Goal: Task Accomplishment & Management: Manage account settings

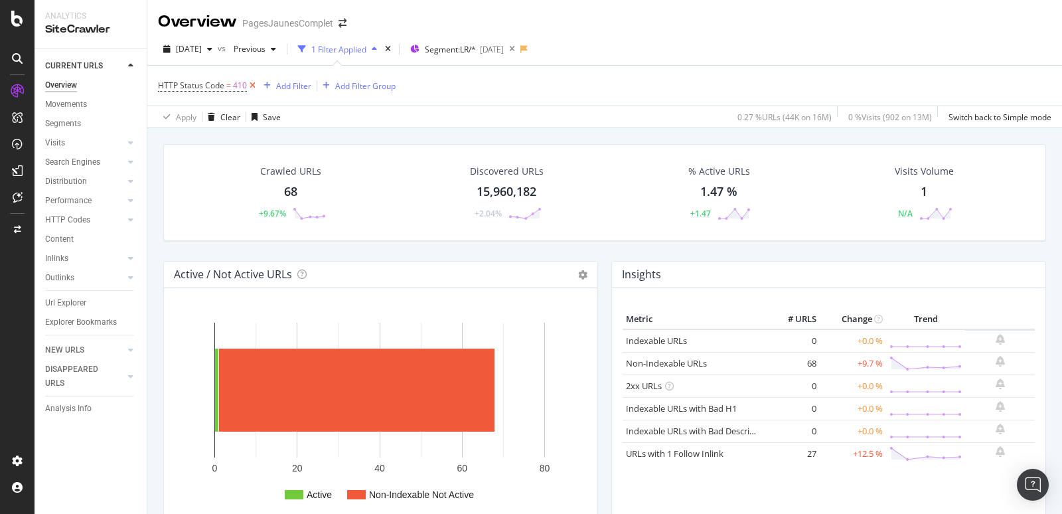
click at [251, 86] on icon at bounding box center [252, 85] width 11 height 13
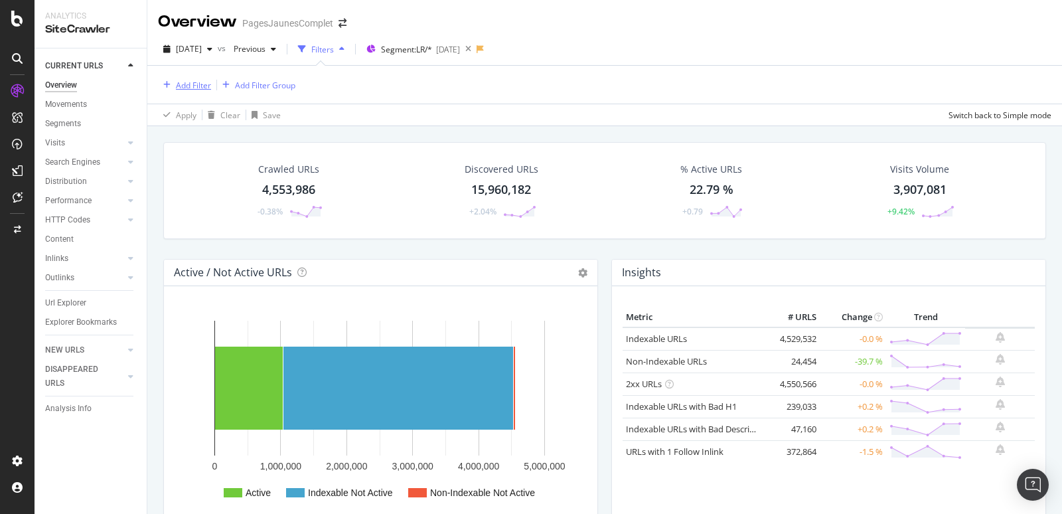
click at [194, 88] on div "Add Filter" at bounding box center [193, 85] width 35 height 11
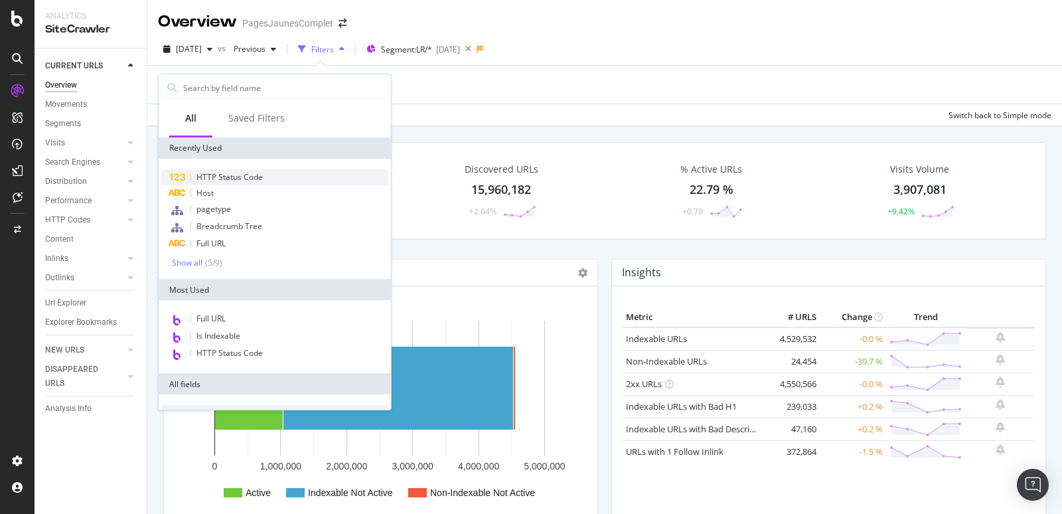
click at [205, 180] on span "HTTP Status Code" at bounding box center [230, 176] width 66 height 11
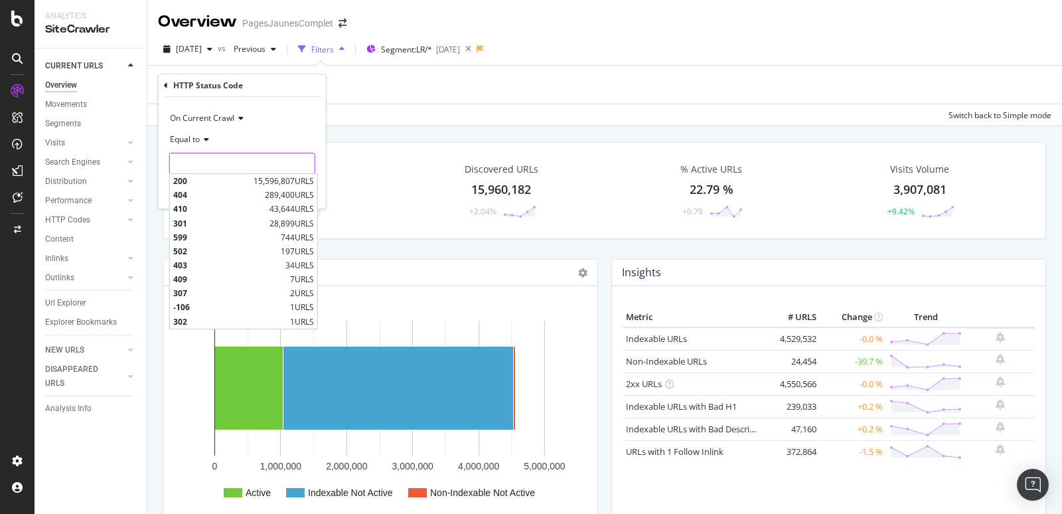
click at [202, 159] on input "number" at bounding box center [242, 163] width 146 height 21
click at [187, 208] on span "410" at bounding box center [219, 209] width 93 height 11
type input "410"
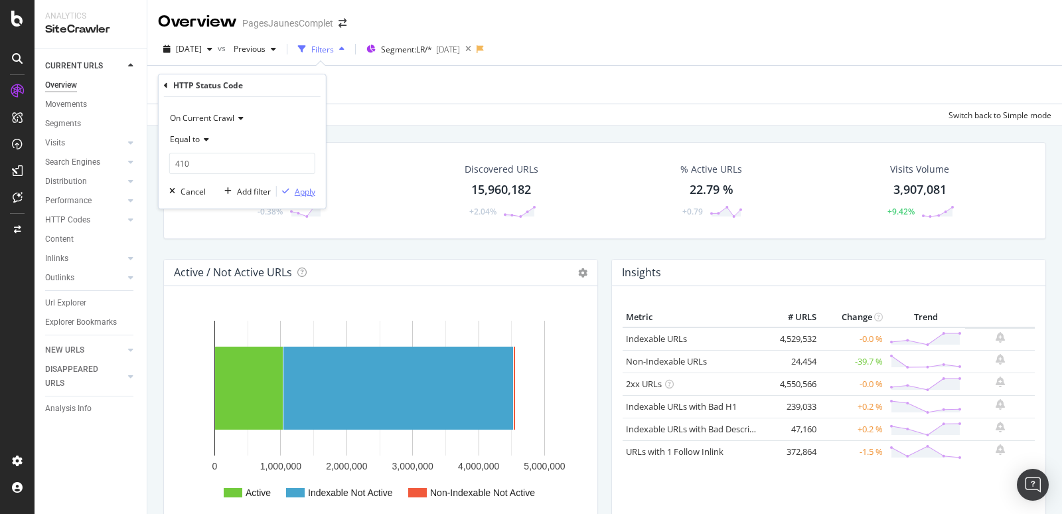
click at [304, 189] on div "Apply" at bounding box center [305, 191] width 21 height 11
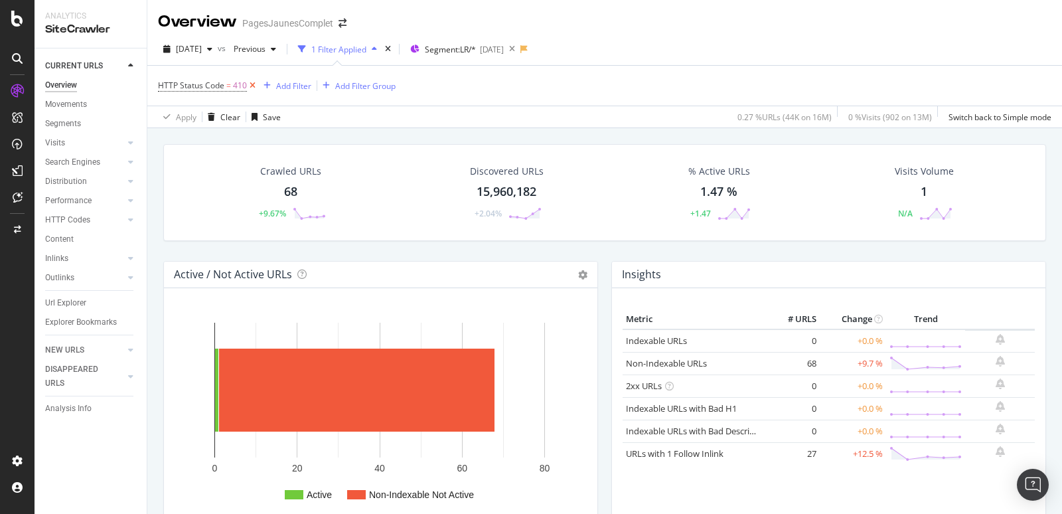
click at [252, 88] on icon at bounding box center [252, 85] width 11 height 13
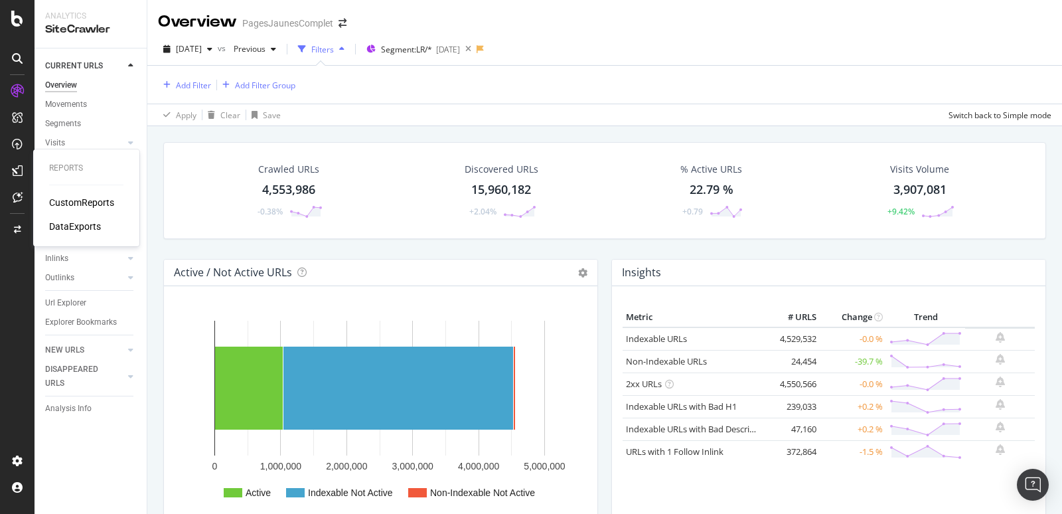
click at [62, 222] on div "DataExports" at bounding box center [75, 226] width 52 height 13
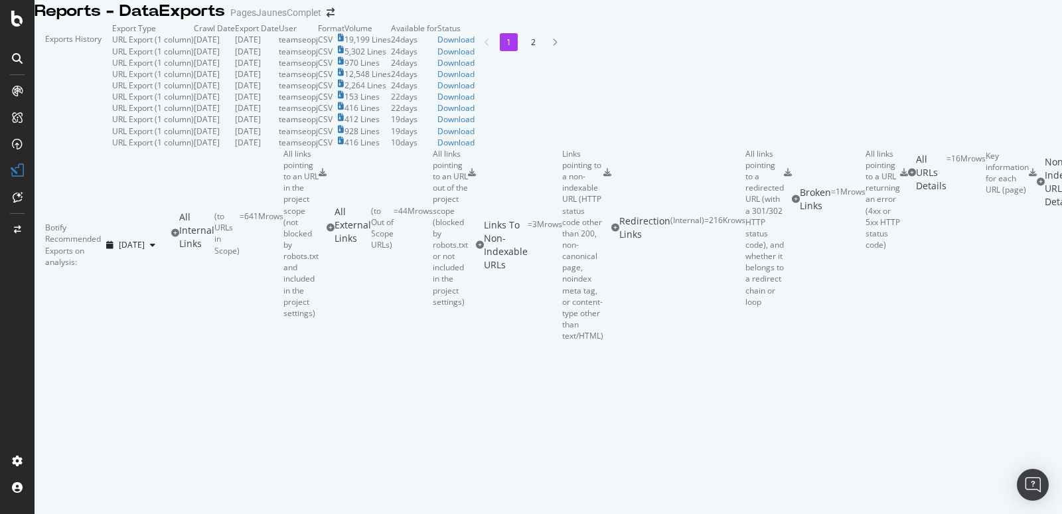
scroll to position [345, 0]
click at [327, 177] on icon at bounding box center [323, 173] width 8 height 8
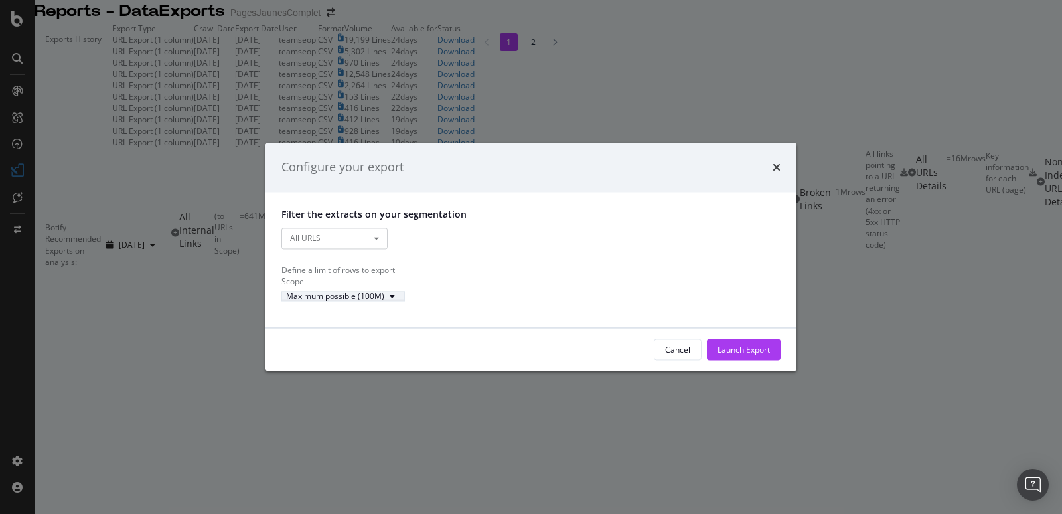
click at [400, 296] on div "Maximum possible (100M)" at bounding box center [343, 296] width 114 height 8
click at [395, 299] on icon "modal" at bounding box center [392, 296] width 5 height 8
click at [400, 300] on div "modal" at bounding box center [392, 296] width 16 height 8
click at [375, 337] on div "Define a limit" at bounding box center [364, 330] width 98 height 11
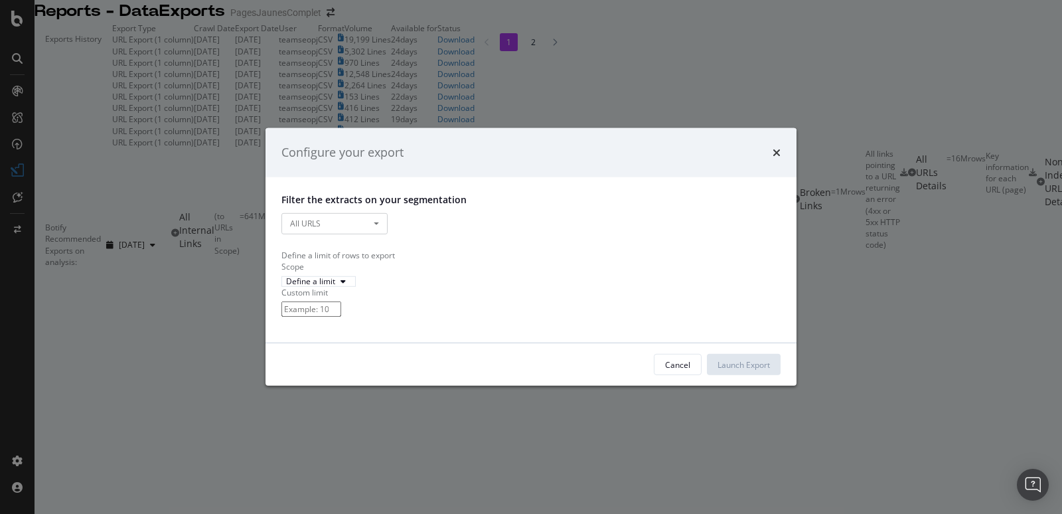
click at [341, 317] on input "modal" at bounding box center [312, 308] width 60 height 15
click at [446, 302] on div "Define a limit of rows to export Scope Define a limit Custom limit" at bounding box center [531, 284] width 499 height 68
click at [346, 285] on icon "modal" at bounding box center [343, 282] width 5 height 8
click at [403, 306] on div "Maximum possible (100M)" at bounding box center [391, 302] width 98 height 11
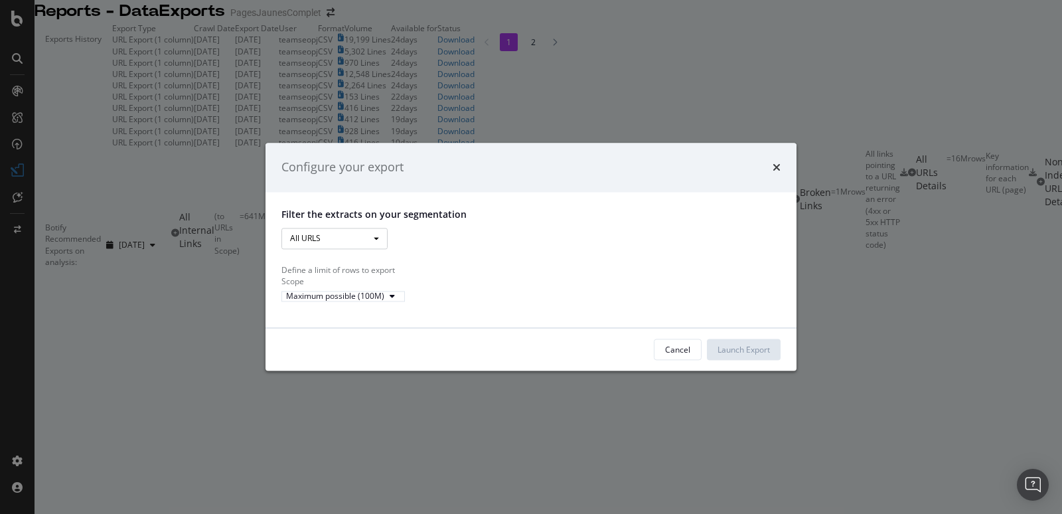
click at [365, 228] on button "All URLS" at bounding box center [335, 238] width 106 height 21
click at [434, 228] on div "All URLS All URLS Pagetype Codex Univers Poc_ai" at bounding box center [531, 239] width 499 height 23
click at [362, 256] on link "All URLS" at bounding box center [335, 265] width 106 height 18
click at [371, 228] on button "All URLS" at bounding box center [335, 238] width 106 height 21
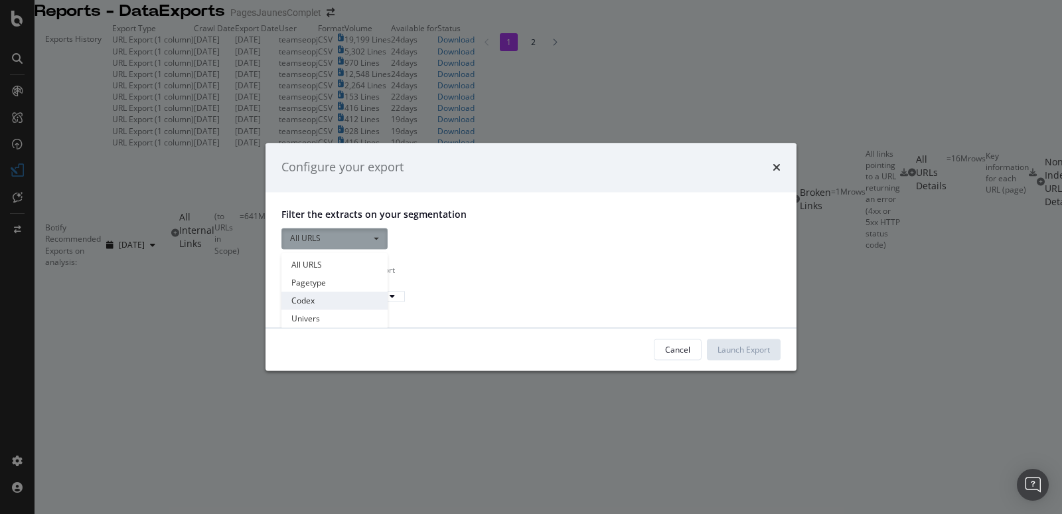
click at [307, 291] on link "Codex" at bounding box center [335, 300] width 106 height 18
click at [376, 237] on span "modal" at bounding box center [376, 238] width 5 height 3
click at [316, 276] on link "Pagetype" at bounding box center [335, 283] width 106 height 18
click at [360, 228] on button "Pagetype" at bounding box center [335, 238] width 106 height 21
click at [334, 256] on link "All URLS" at bounding box center [335, 265] width 106 height 18
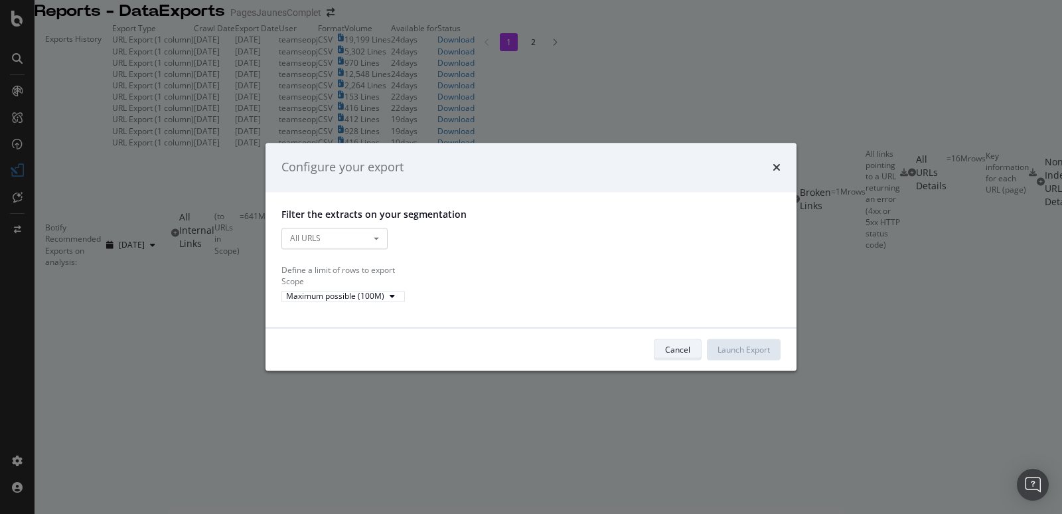
click at [681, 355] on div "Cancel" at bounding box center [677, 349] width 25 height 11
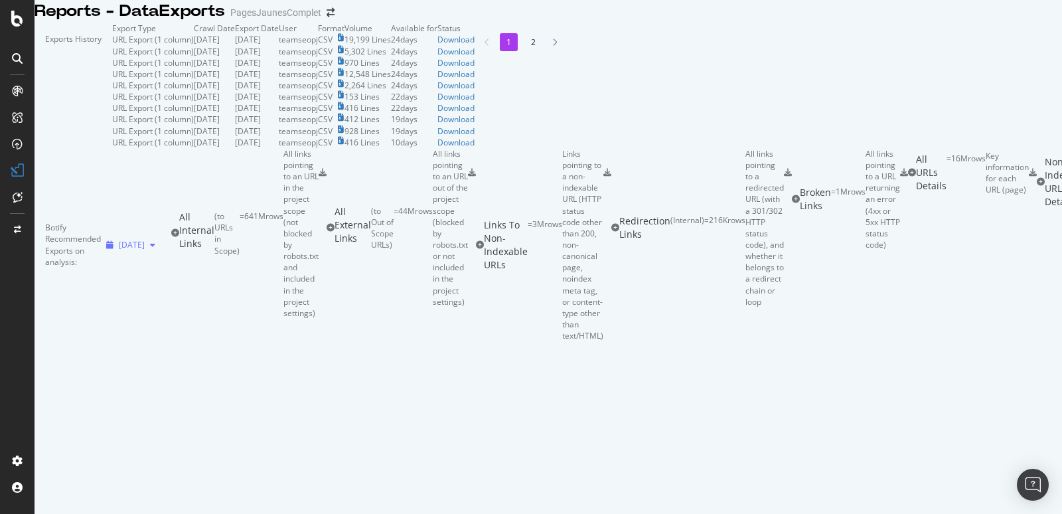
click at [155, 241] on icon "button" at bounding box center [152, 245] width 5 height 8
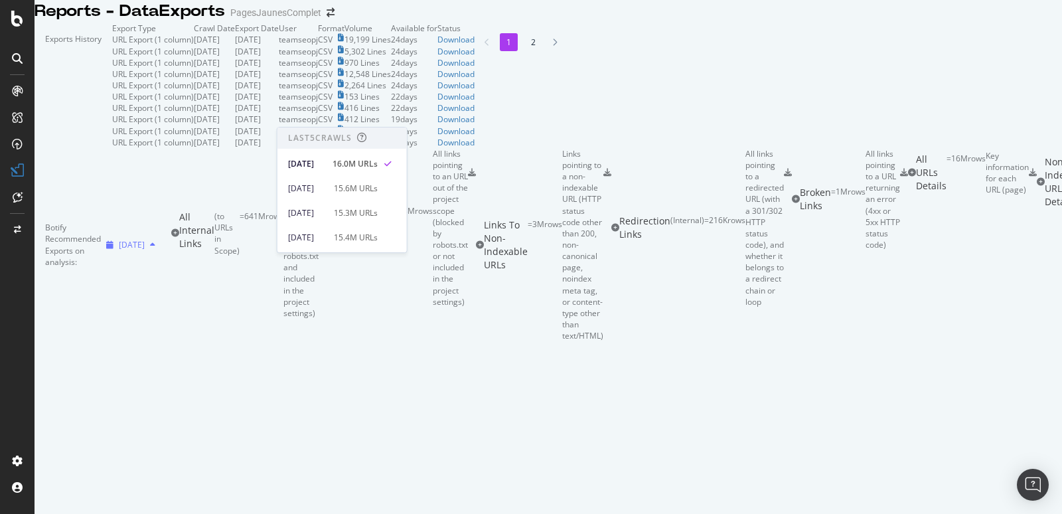
click at [155, 241] on icon "button" at bounding box center [152, 245] width 5 height 8
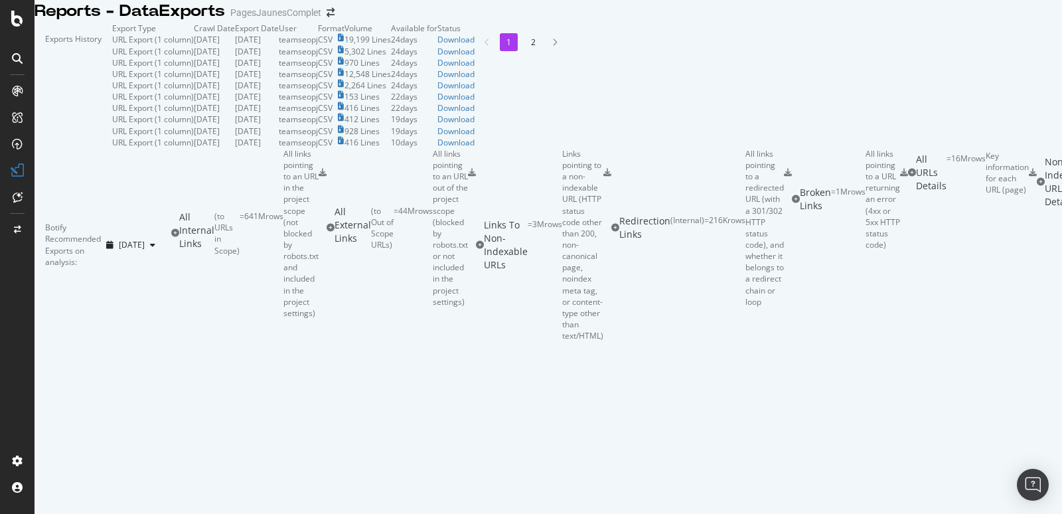
scroll to position [0, 0]
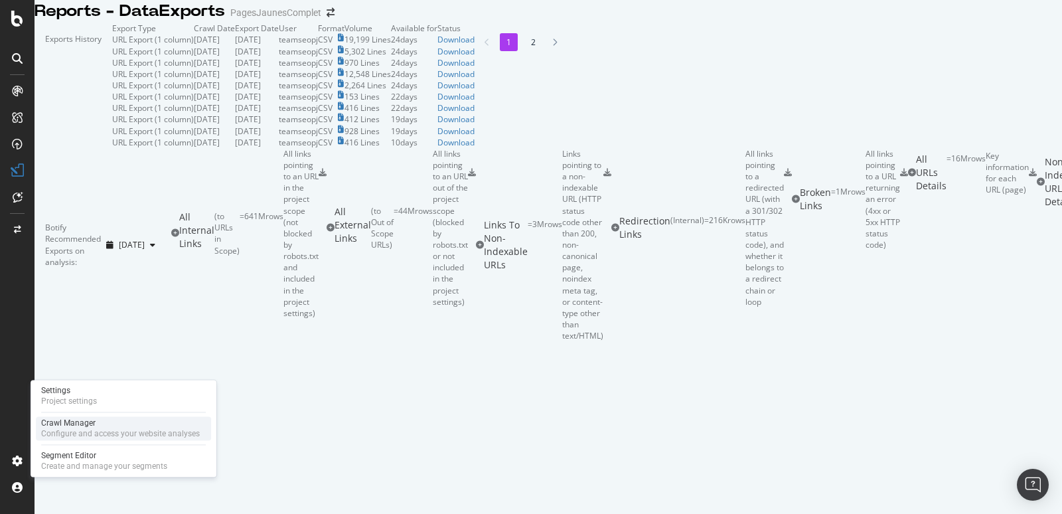
click at [83, 431] on div "Configure and access your website analyses" at bounding box center [120, 433] width 159 height 11
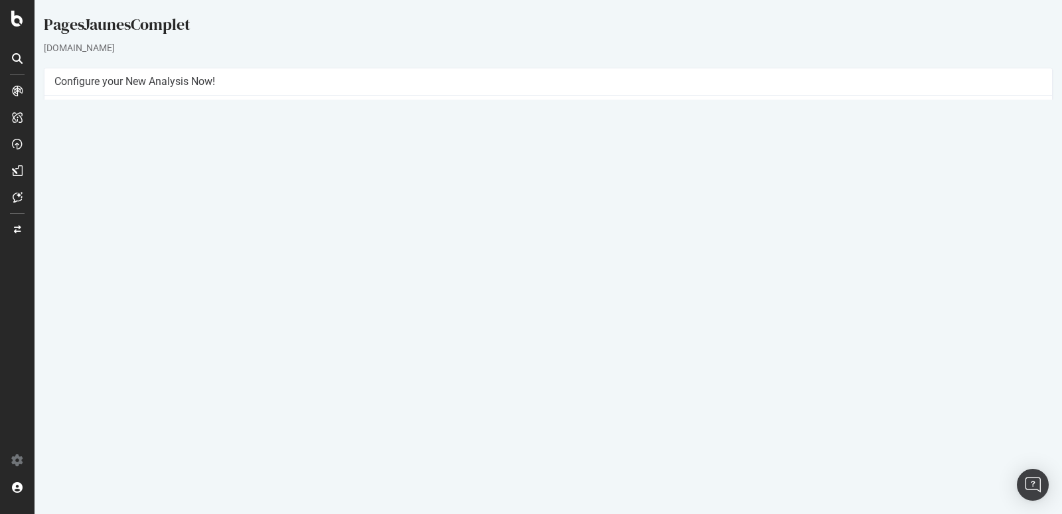
click at [400, 283] on p "View Crawl Settings" at bounding box center [548, 285] width 988 height 11
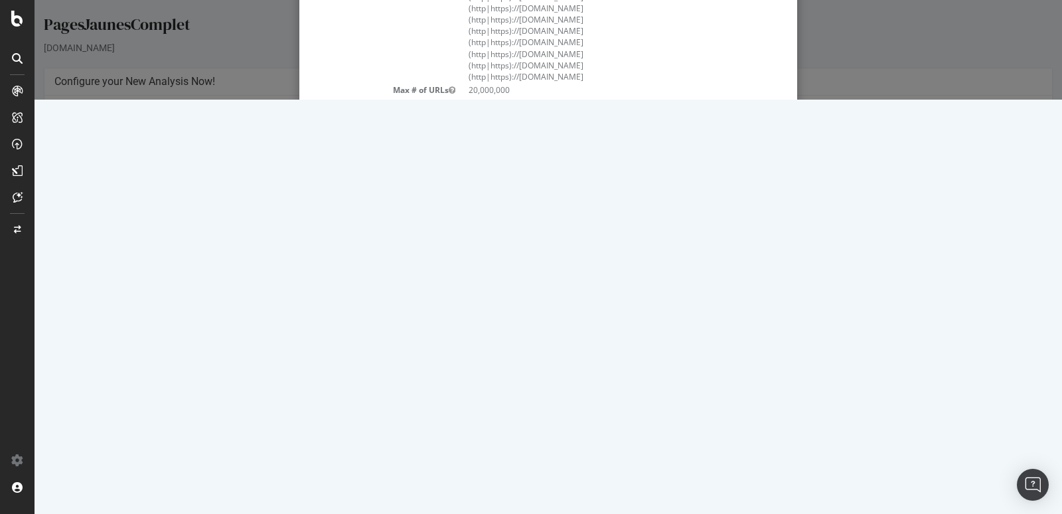
scroll to position [538, 0]
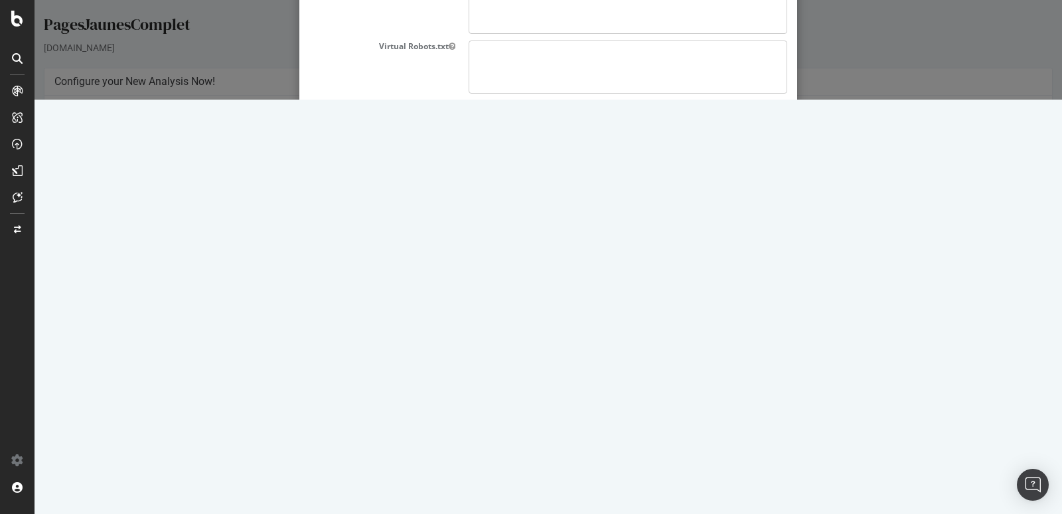
click at [764, 465] on button "Close" at bounding box center [767, 476] width 40 height 23
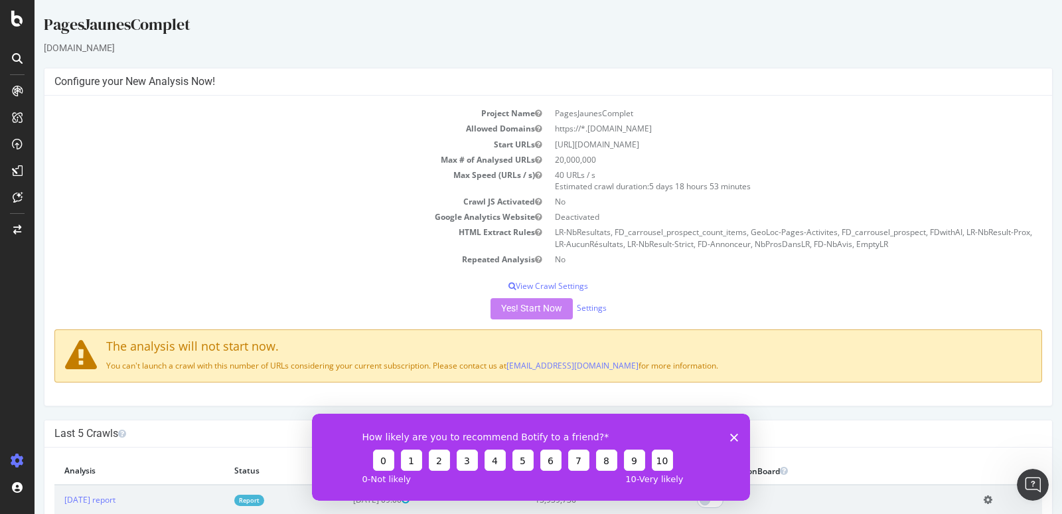
click at [523, 303] on div "Yes! Start Now Settings" at bounding box center [548, 308] width 988 height 21
click at [526, 311] on div "Yes! Start Now Settings" at bounding box center [548, 308] width 988 height 21
click at [738, 436] on icon "Fermer l'enquête" at bounding box center [734, 437] width 8 height 8
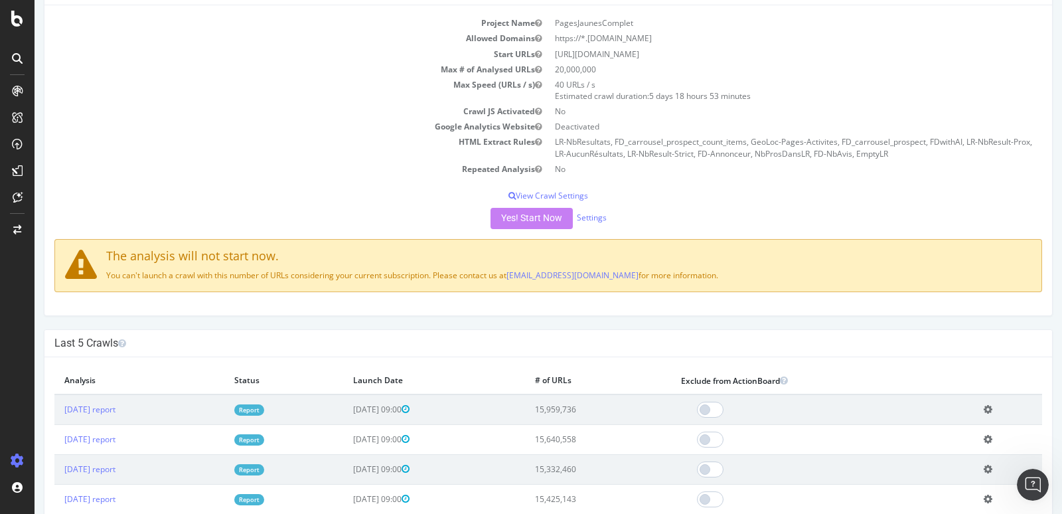
scroll to position [91, 0]
click at [93, 229] on div "DataExports" at bounding box center [75, 226] width 52 height 13
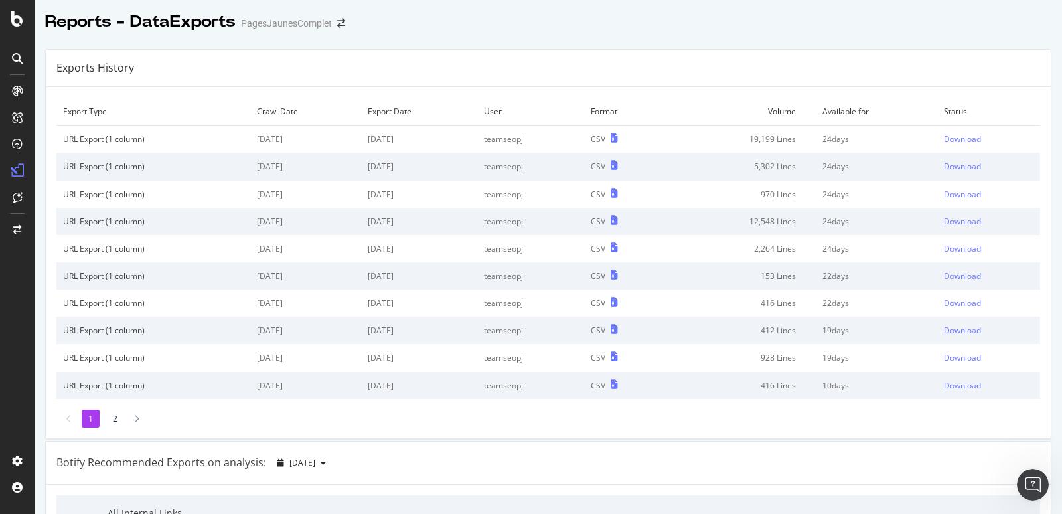
scroll to position [174, 0]
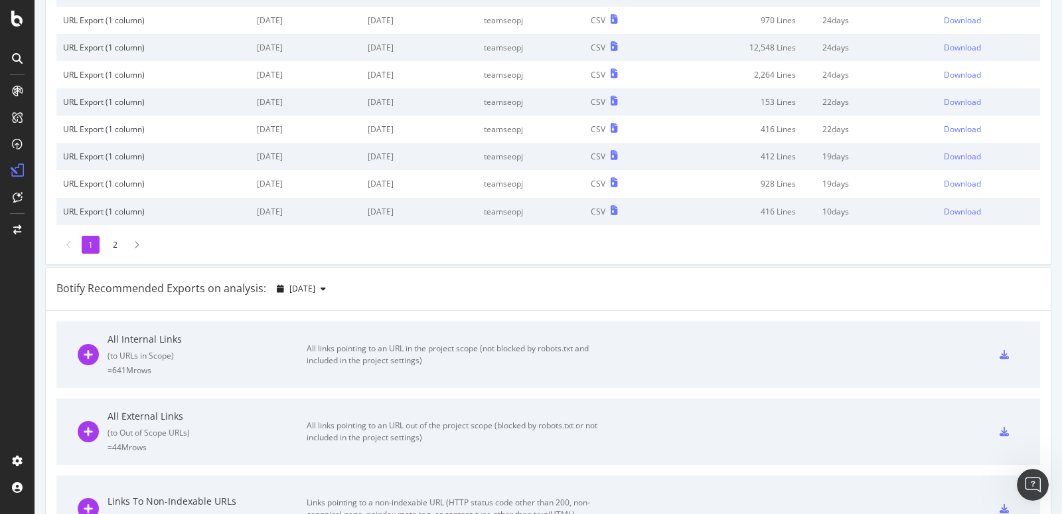
click at [334, 353] on div "All links pointing to an URL in the project scope (not blocked by robots.txt an…" at bounding box center [456, 355] width 299 height 24
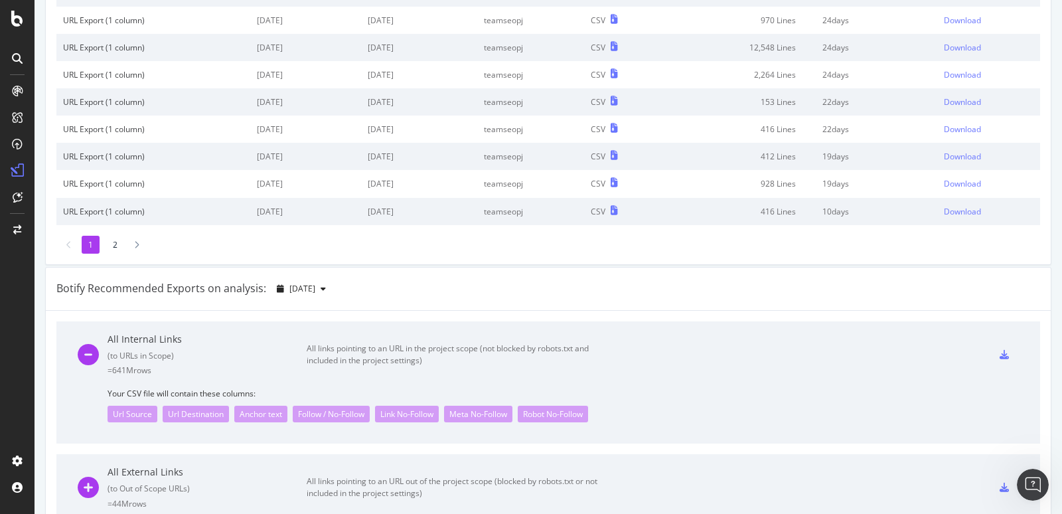
click at [568, 409] on div "Robot No-Follow" at bounding box center [553, 414] width 70 height 17
click at [519, 410] on div "Url Source Url Destination Anchor text Follow / No-Follow Link No-Follow Meta N…" at bounding box center [564, 410] width 912 height 23
click at [135, 411] on div "Url Source" at bounding box center [133, 414] width 50 height 17
click at [211, 417] on div "Url Destination" at bounding box center [196, 414] width 66 height 17
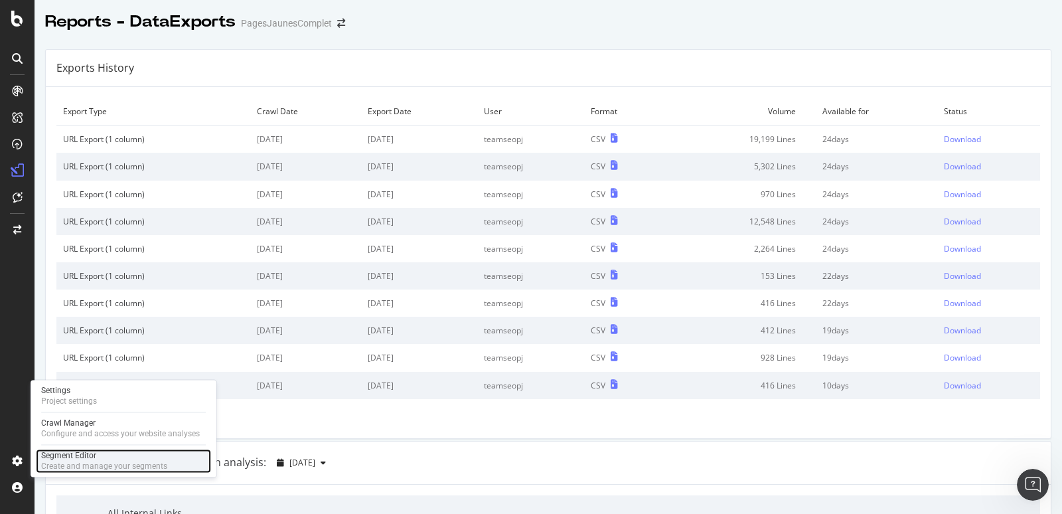
click at [83, 459] on div "Segment Editor" at bounding box center [104, 455] width 126 height 11
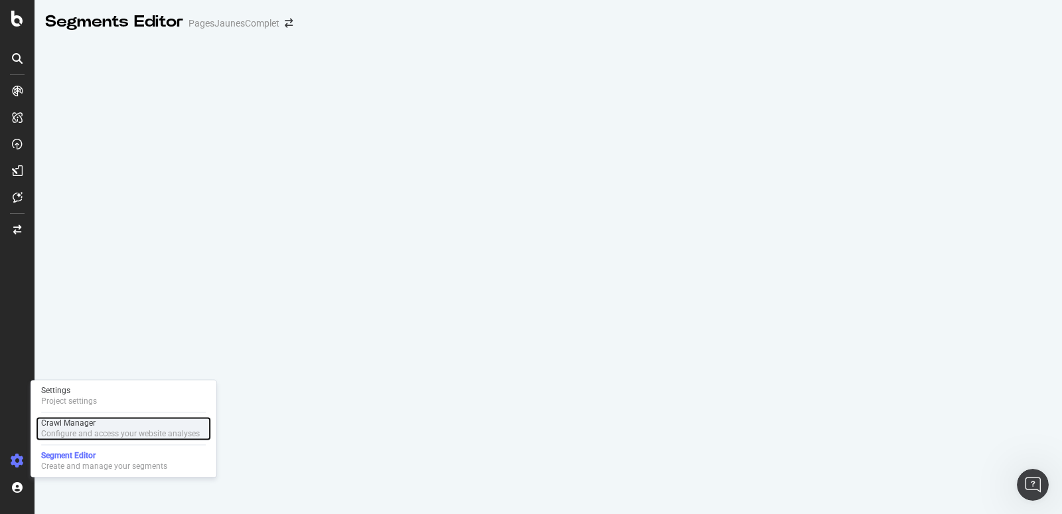
click at [86, 430] on div "Configure and access your website analyses" at bounding box center [120, 433] width 159 height 11
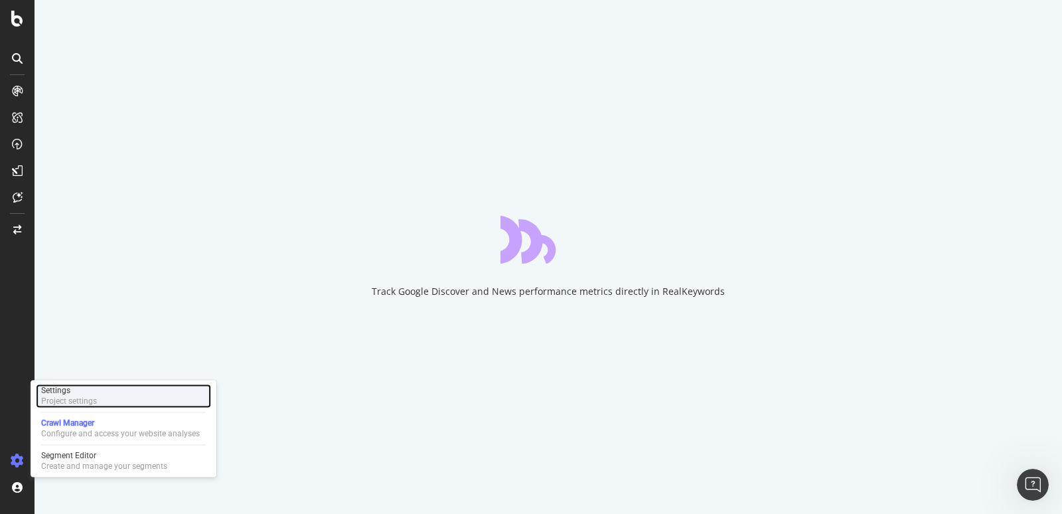
click at [83, 398] on div "Project settings" at bounding box center [69, 401] width 56 height 11
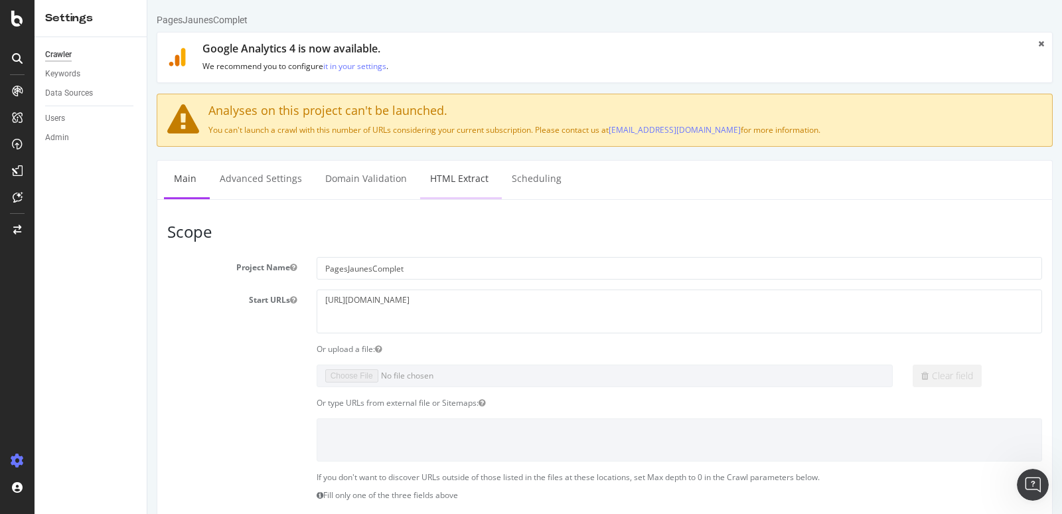
click at [471, 179] on link "HTML Extract" at bounding box center [459, 179] width 78 height 37
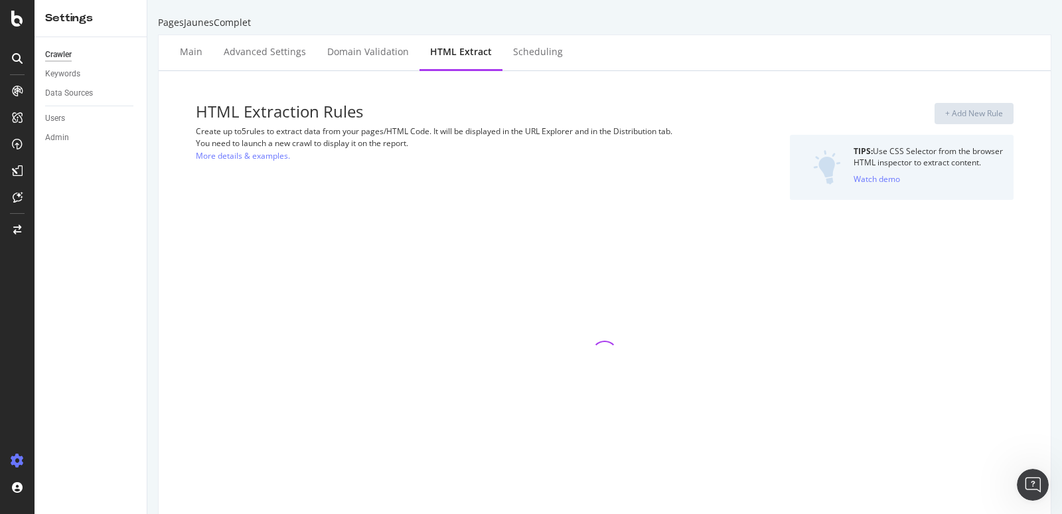
select select "i"
select select "count"
select select "exist"
select select "i"
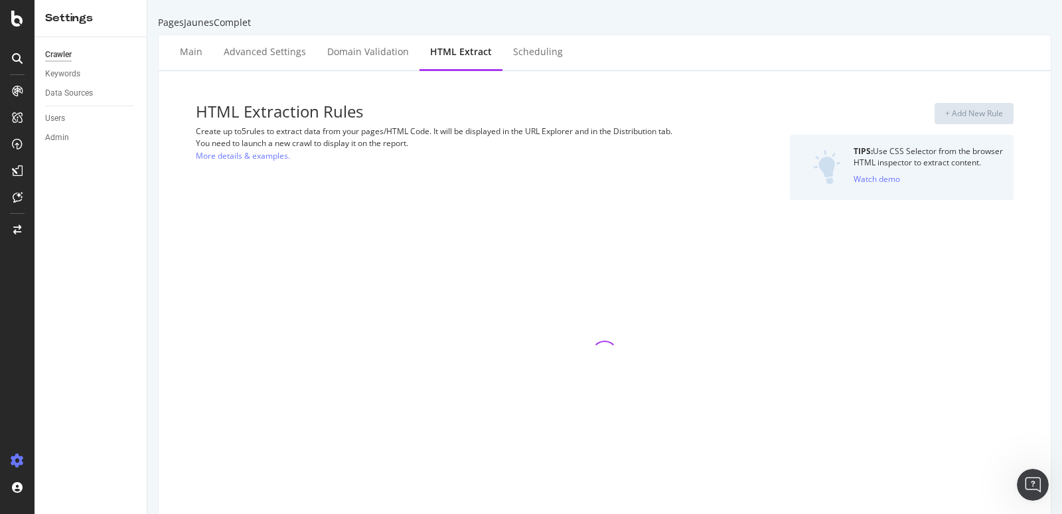
select select "i"
select select "exist"
select select "i"
select select "exist"
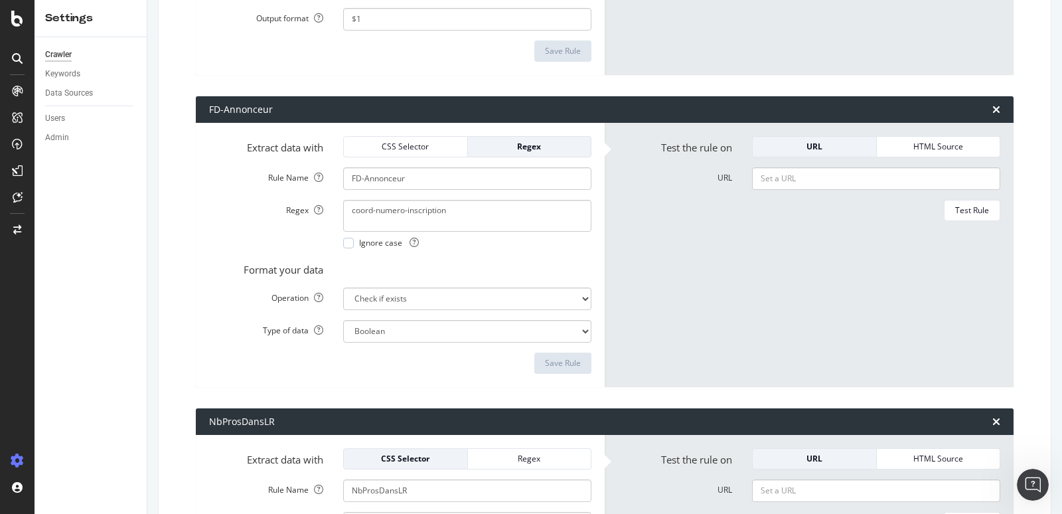
scroll to position [2743, 0]
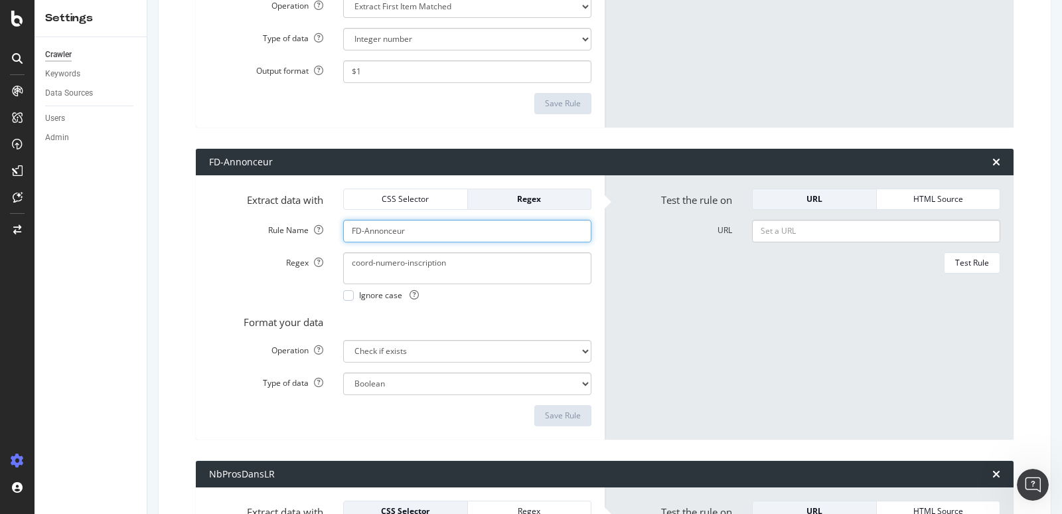
click at [438, 221] on input "FD-Annonceur" at bounding box center [467, 231] width 248 height 23
type input "F"
type input "M"
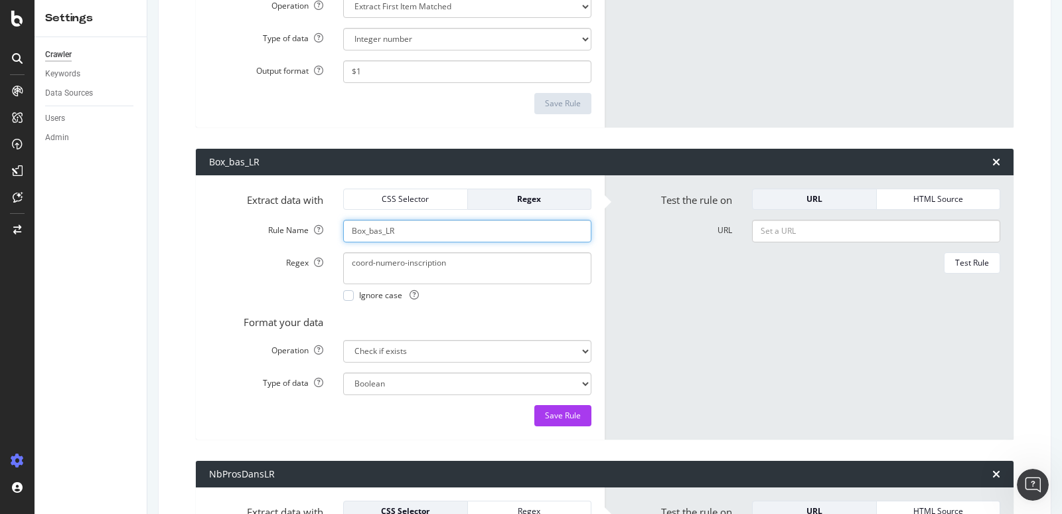
click at [366, 224] on input "Box_bas_LR" at bounding box center [467, 231] width 248 height 23
type input "Box_bas_LR"
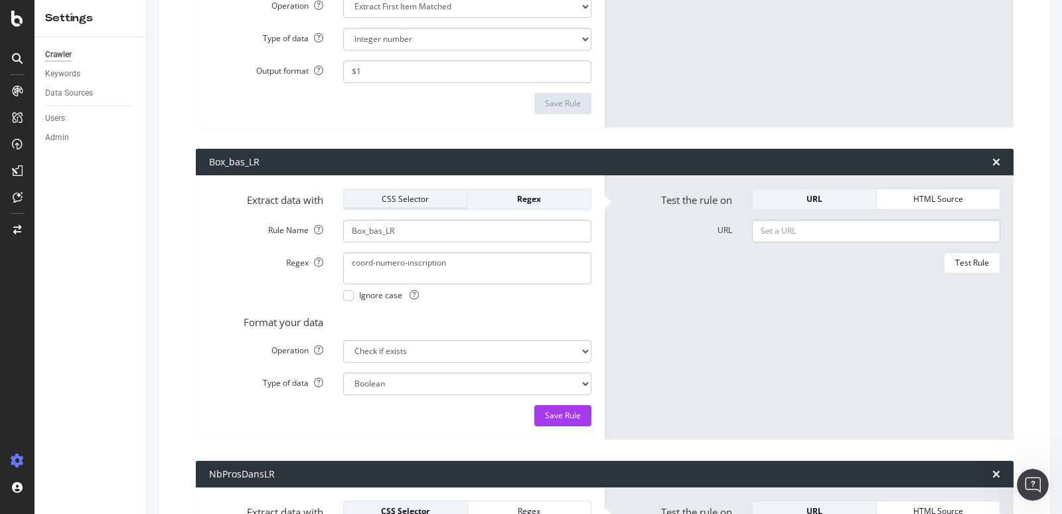
click at [416, 199] on div "CSS Selector" at bounding box center [406, 198] width 102 height 11
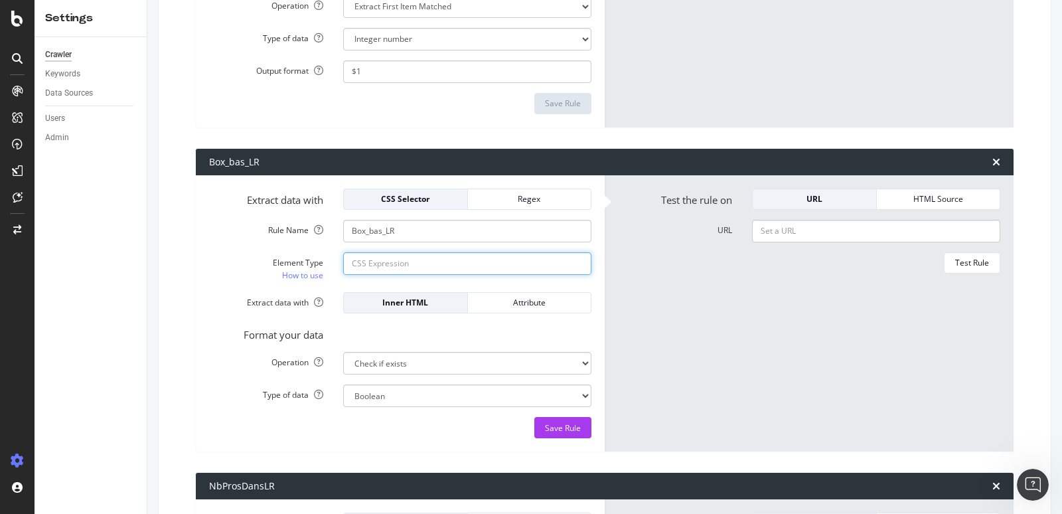
click at [378, 260] on input "Element Type How to use" at bounding box center [467, 263] width 248 height 23
paste input "//div[@class='boxlink marg-btm-l'][1]/ul/li/a/@href"
type input "//div[@class='boxlink marg-btm-l'][1]/ul/li/a/@href"
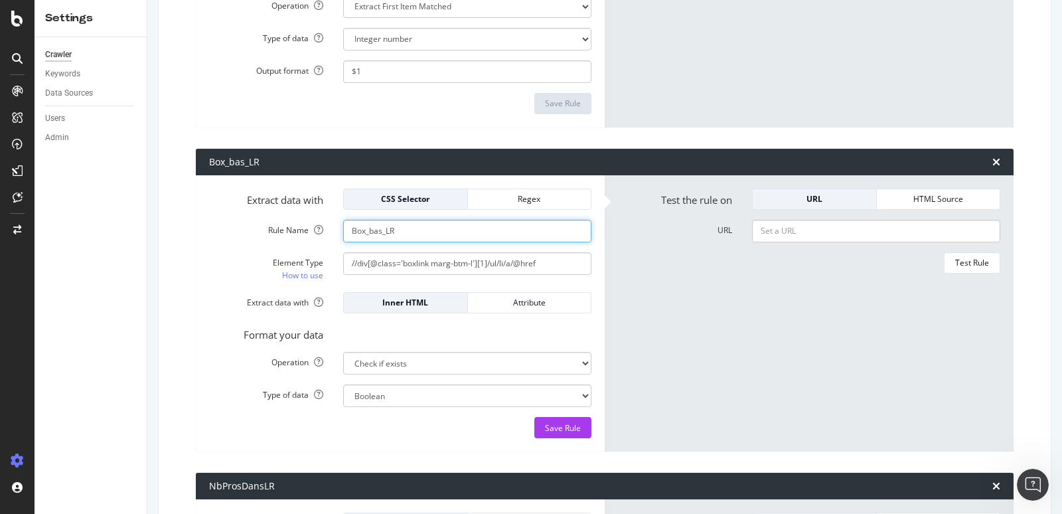
click at [366, 224] on input "Box_bas_LR" at bounding box center [467, 231] width 248 height 23
click at [436, 224] on input "Boxlink_bas_LR" at bounding box center [467, 231] width 248 height 23
drag, startPoint x: 378, startPoint y: 229, endPoint x: 432, endPoint y: 229, distance: 53.8
click at [432, 229] on input "Boxlink_bas_LR" at bounding box center [467, 231] width 248 height 23
type input "Boxlink_LR"
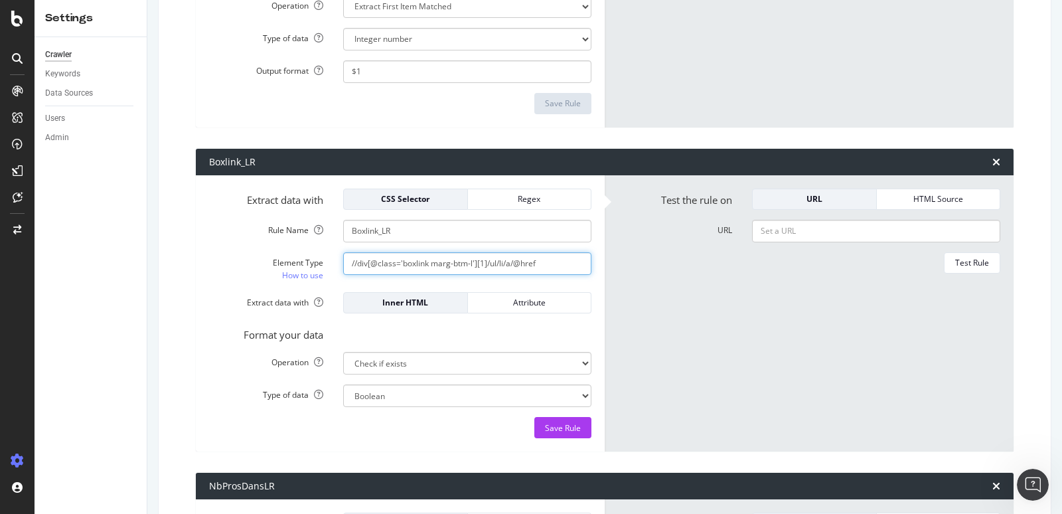
click at [489, 258] on input "//div[@class='boxlink marg-btm-l'][1]/ul/li/a/@href" at bounding box center [467, 263] width 248 height 23
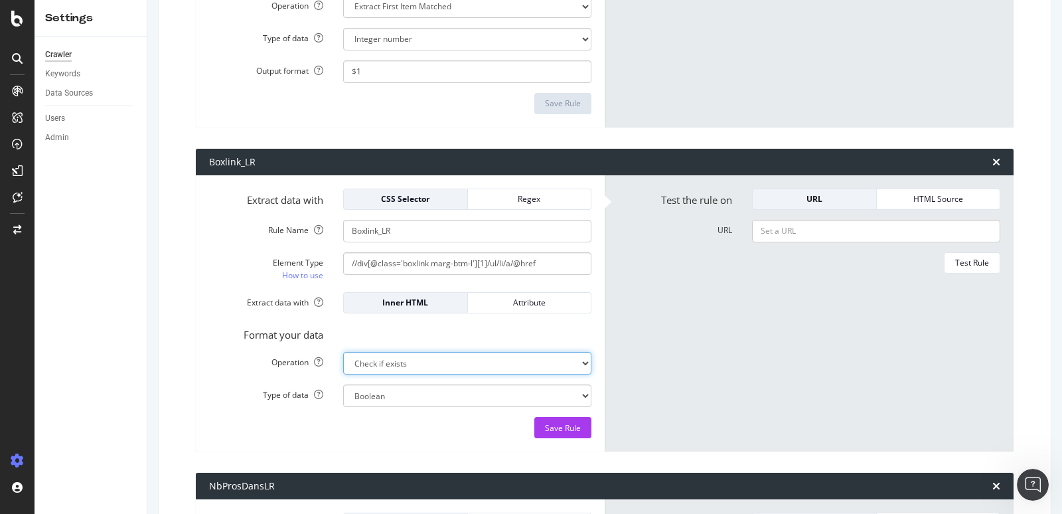
click at [469, 353] on select "Extract First Item Matched Extract First 3 Items Matched Count Number of Occure…" at bounding box center [467, 363] width 248 height 23
select select "count"
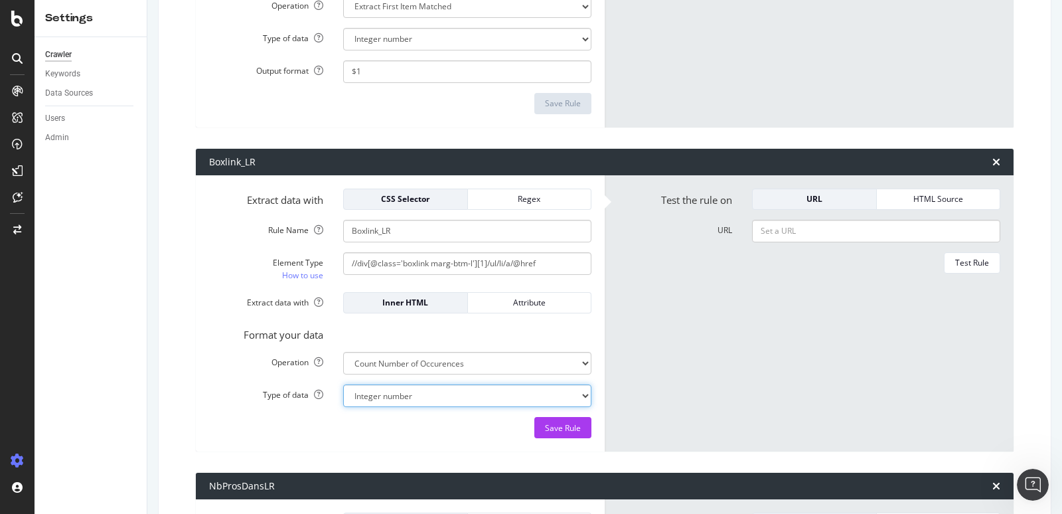
click at [441, 391] on select "Integer number" at bounding box center [467, 395] width 248 height 23
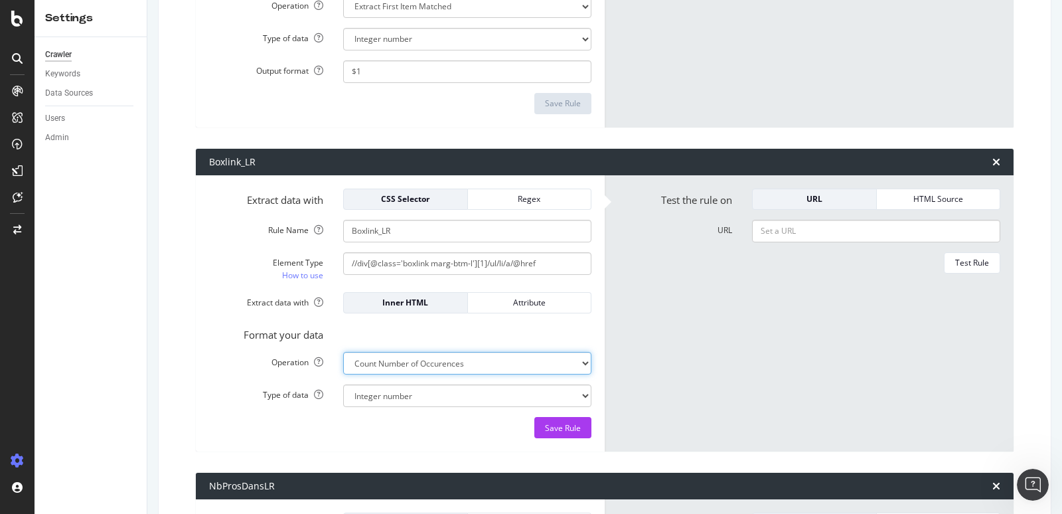
click at [439, 358] on select "Extract First Item Matched Extract First 3 Items Matched Count Number of Occure…" at bounding box center [467, 363] width 248 height 23
click at [417, 297] on div "Inner HTML" at bounding box center [406, 302] width 102 height 11
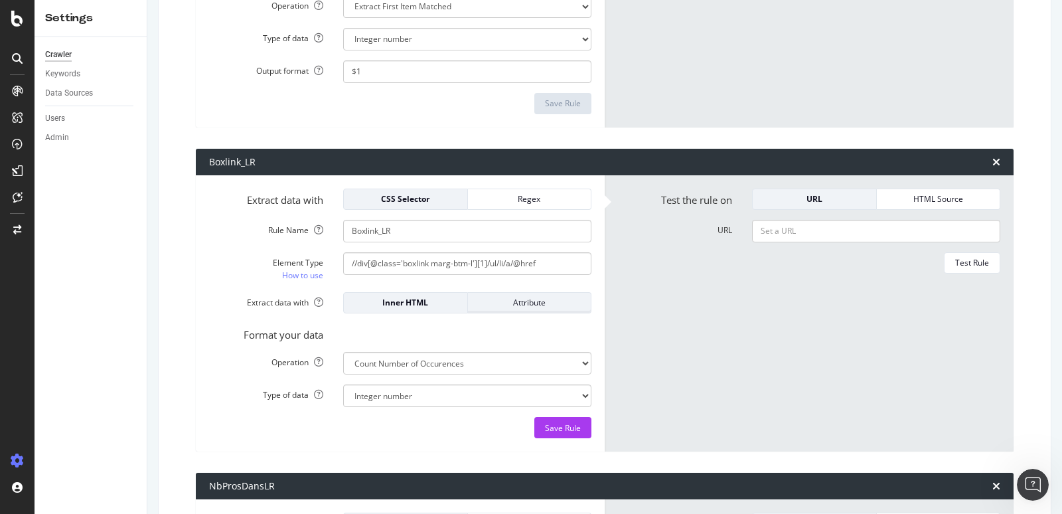
click at [503, 297] on div "Attribute" at bounding box center [530, 302] width 102 height 11
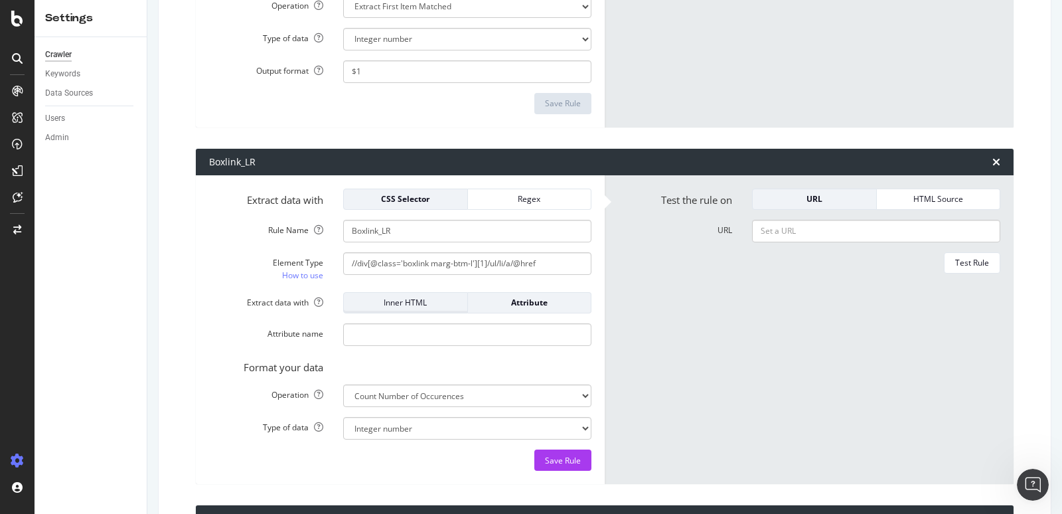
click at [438, 301] on div "Inner HTML" at bounding box center [406, 302] width 102 height 11
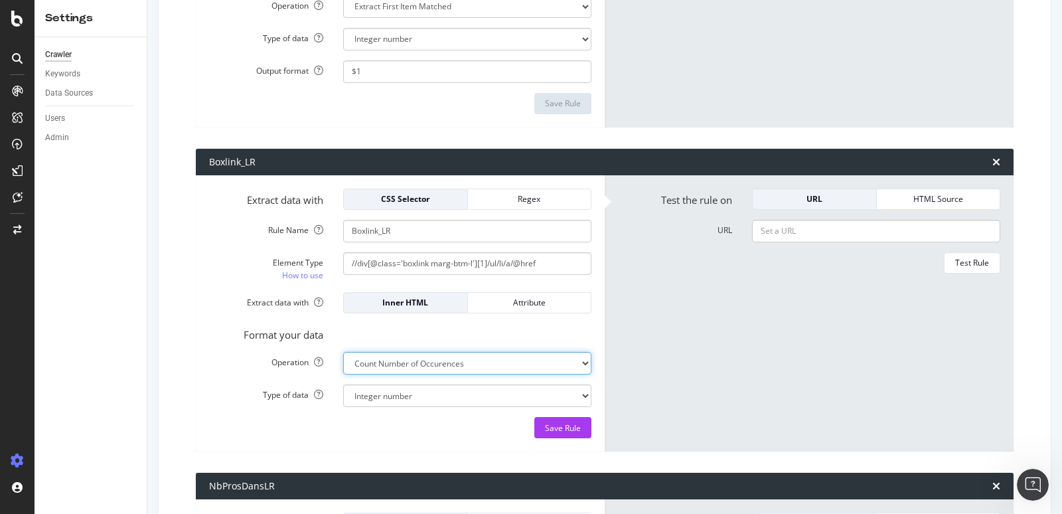
click at [454, 358] on select "Extract First Item Matched Extract First 3 Items Matched Count Number of Occure…" at bounding box center [467, 363] width 248 height 23
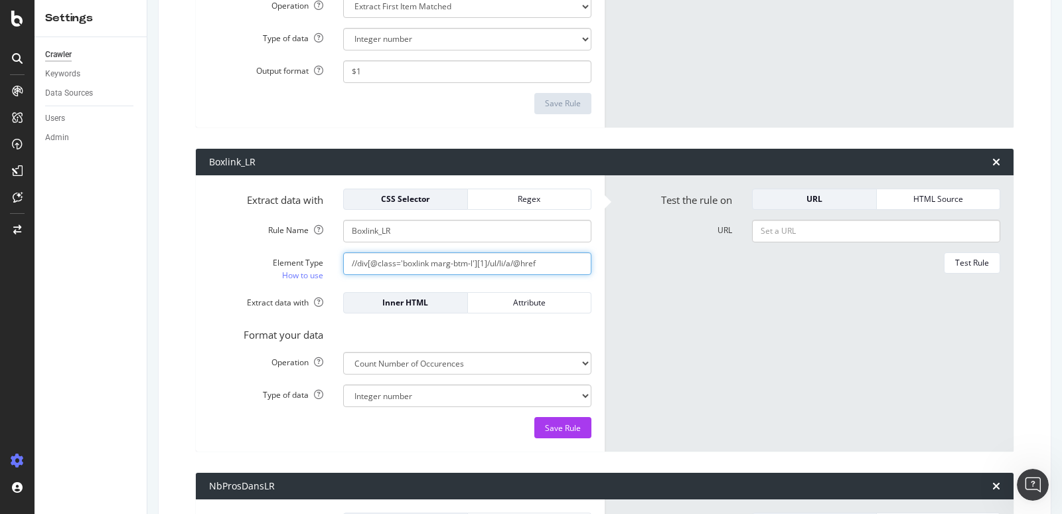
click at [546, 261] on input "//div[@class='boxlink marg-btm-l'][1]/ul/li/a/@href" at bounding box center [467, 263] width 248 height 23
click at [553, 258] on input "//div[@class='boxlink marg-btm-l'][1]/ul/li/a/@href" at bounding box center [467, 263] width 248 height 23
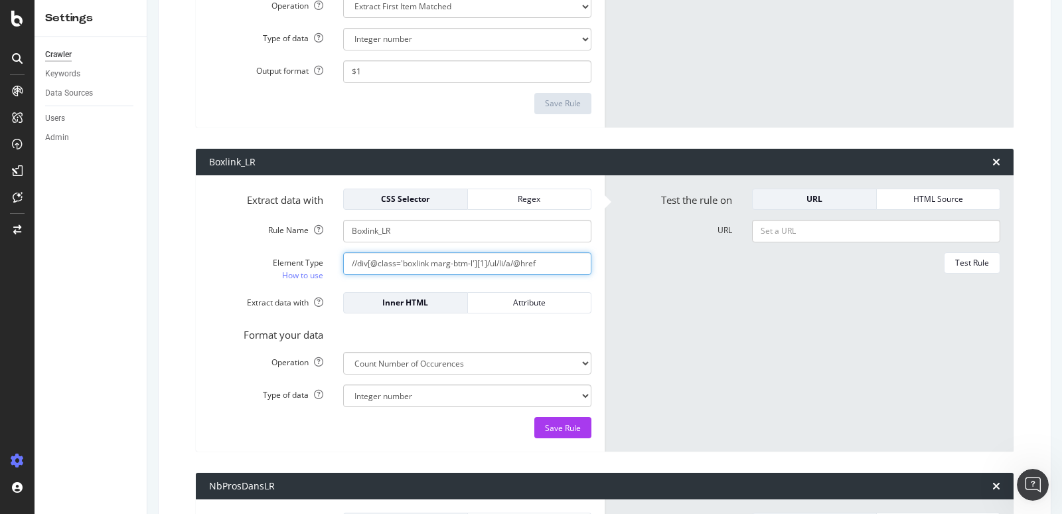
click at [553, 258] on input "//div[@class='boxlink marg-btm-l'][1]/ul/li/a/@href" at bounding box center [467, 263] width 248 height 23
click at [556, 261] on input "//div[@class='boxlink marg-btm-l'][1]/ul/li/a/@href" at bounding box center [467, 263] width 248 height 23
click at [554, 259] on input "//div[@class='boxlink marg-btm-l'][1]/ul/li/a/@href" at bounding box center [467, 263] width 248 height 23
click at [485, 258] on input "//div[@class='boxlink marg-btm-l'][1]/ul/li/a/@href" at bounding box center [467, 263] width 248 height 23
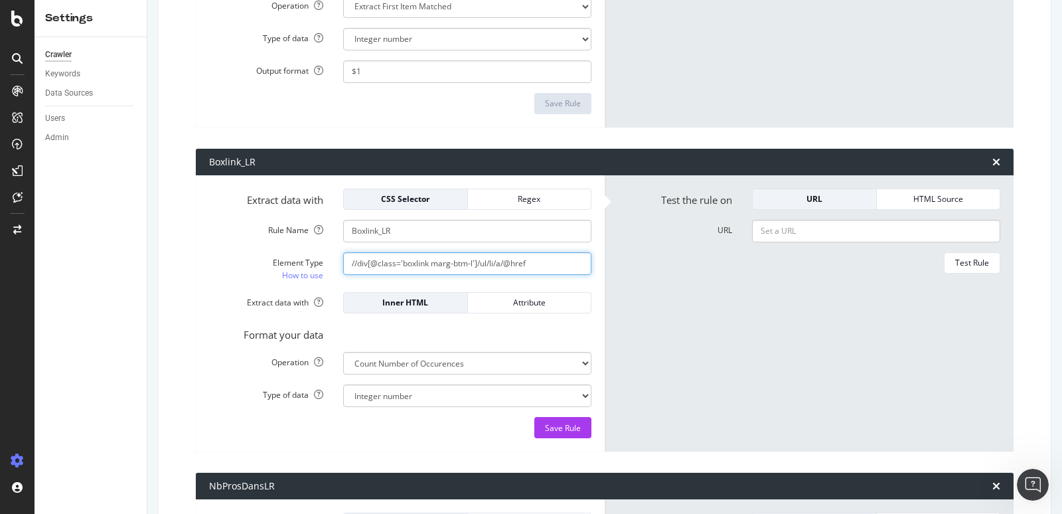
type input "//div[@class='boxlink marg-btm-l']/ul/li/a/@href"
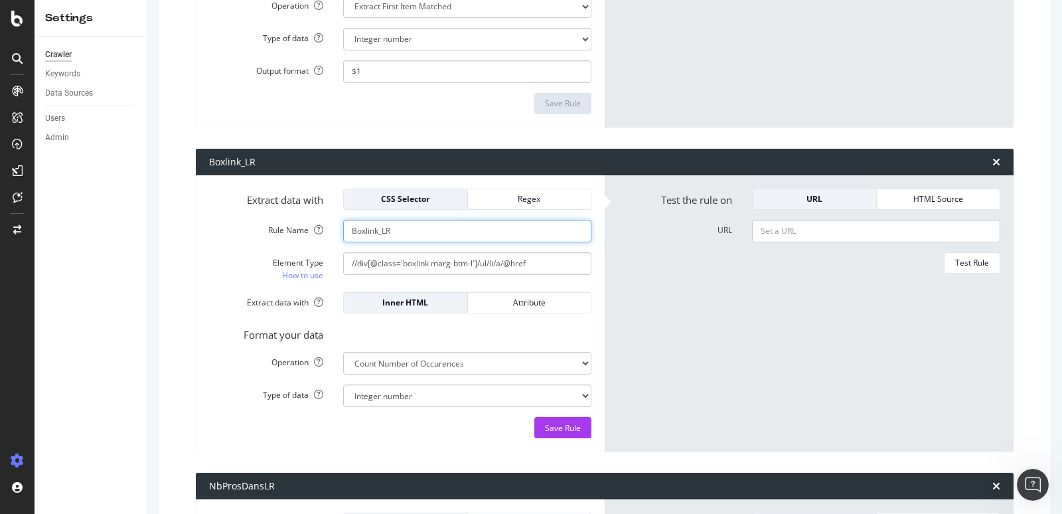
click at [351, 224] on input "Boxlink_LR" at bounding box center [467, 231] width 248 height 23
click at [407, 225] on input "NB_LINK_IN_Boxlink_LR" at bounding box center [467, 231] width 248 height 23
click at [455, 224] on input "NB_LINK_IN_Boxlink_LR" at bounding box center [467, 231] width 248 height 23
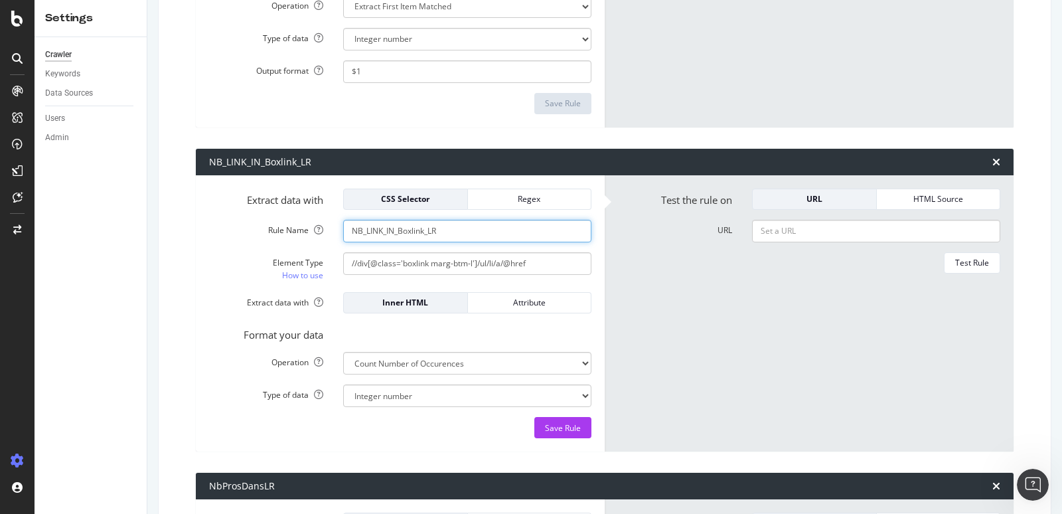
click at [455, 224] on input "NB_LINK_IN_Boxlink_LR" at bounding box center [467, 231] width 248 height 23
paste input "Bottom_Link_Count"
type input "Bottom_Link_Count"
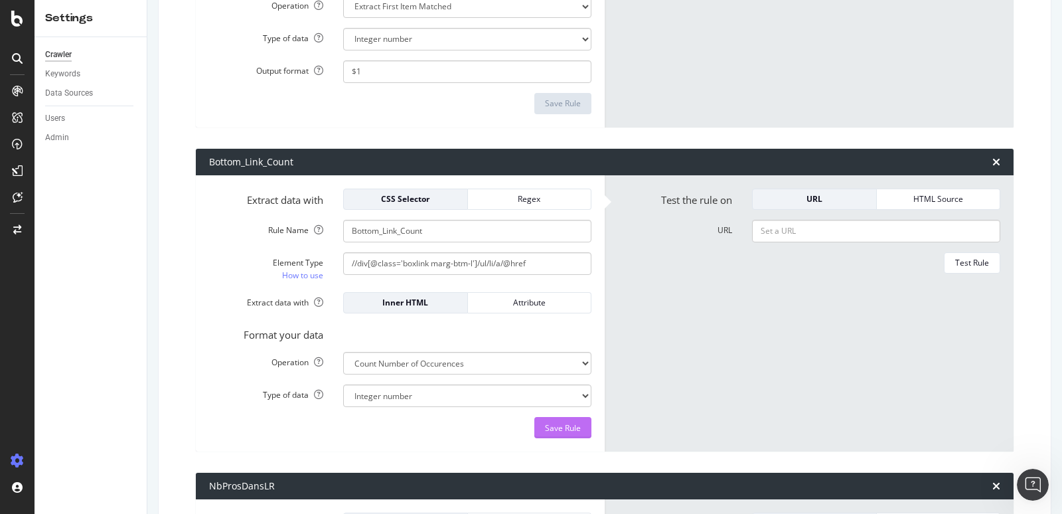
click at [571, 426] on div "Save Rule" at bounding box center [563, 427] width 36 height 11
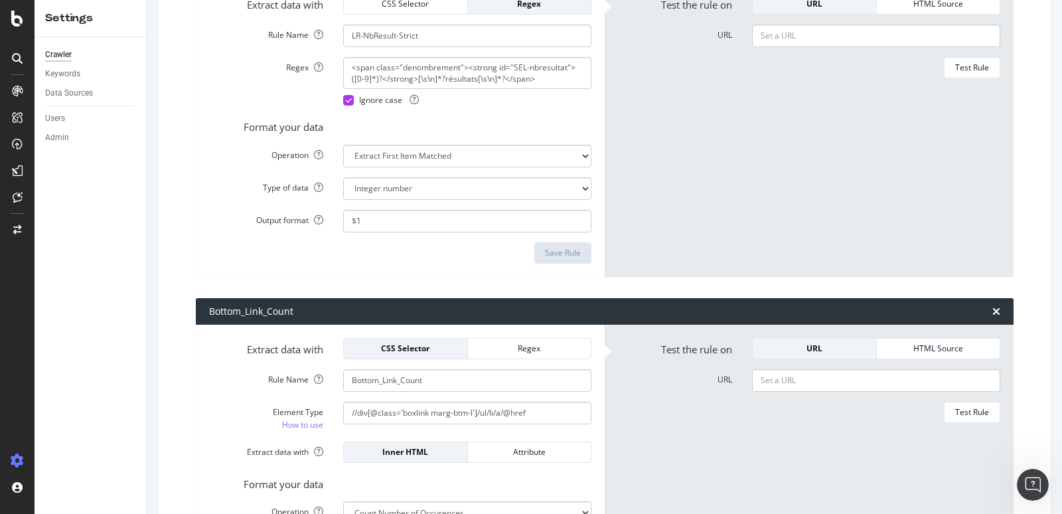
scroll to position [2605, 0]
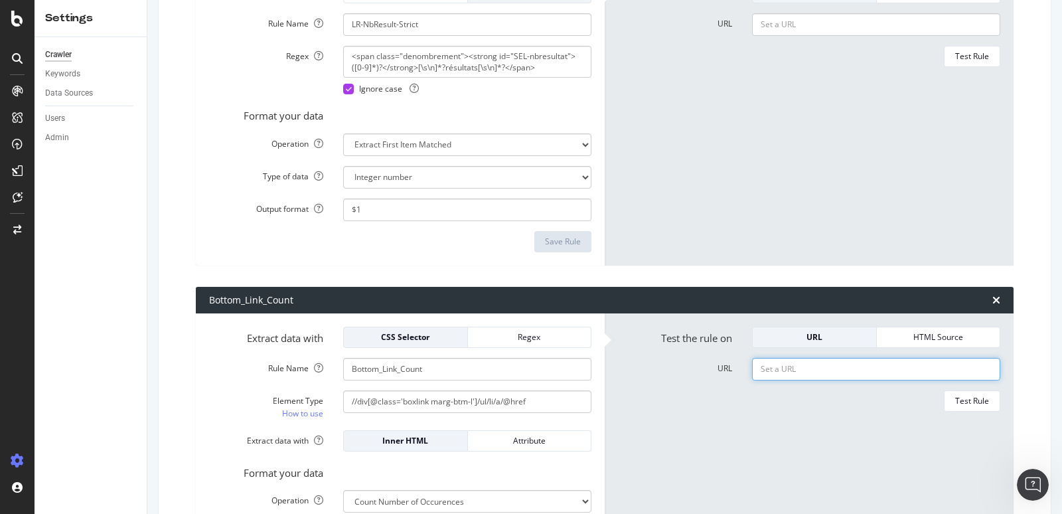
click at [784, 362] on input "URL" at bounding box center [876, 369] width 248 height 23
click at [965, 396] on div "Test Rule" at bounding box center [972, 400] width 34 height 11
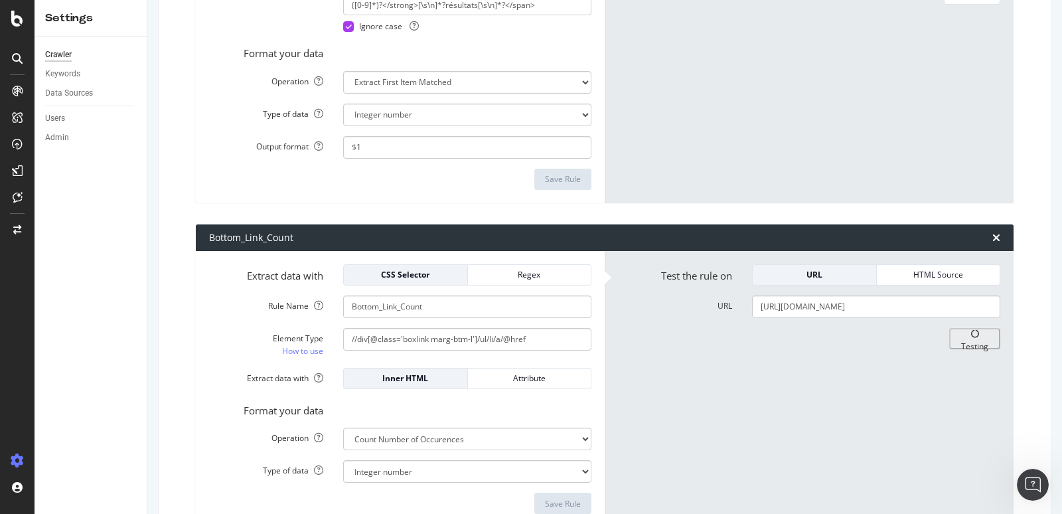
scroll to position [2671, 0]
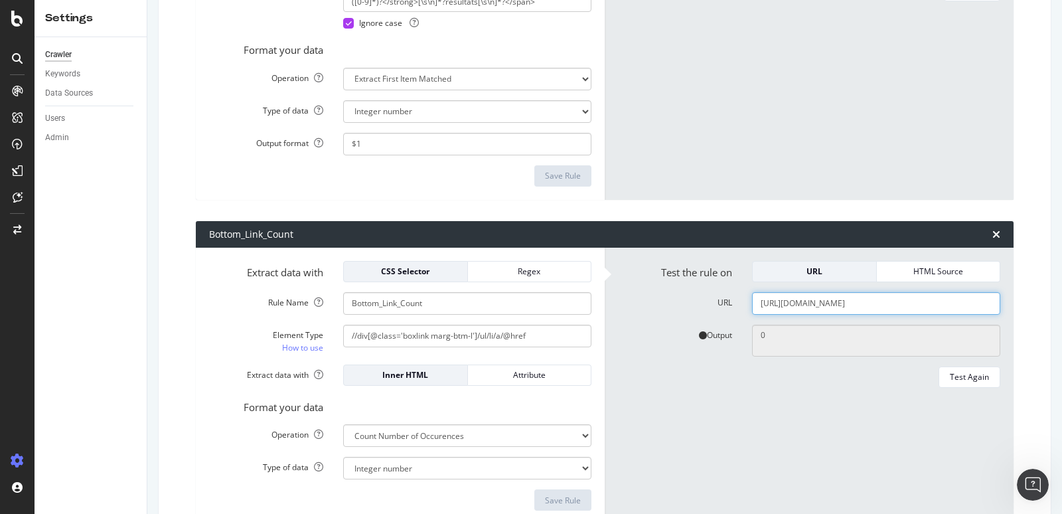
drag, startPoint x: 867, startPoint y: 299, endPoint x: 1001, endPoint y: 290, distance: 134.4
click at [1001, 292] on div "https://www.pagesjaunes.fr/pros/06896487" at bounding box center [876, 303] width 268 height 23
click at [888, 302] on input "https://www.pagesjaunes.fr/pros/06896487" at bounding box center [876, 303] width 248 height 23
drag, startPoint x: 867, startPoint y: 299, endPoint x: 927, endPoint y: 299, distance: 59.8
click at [927, 299] on input "https://www.pagesjaunes.fr/pros/06896487" at bounding box center [876, 303] width 248 height 23
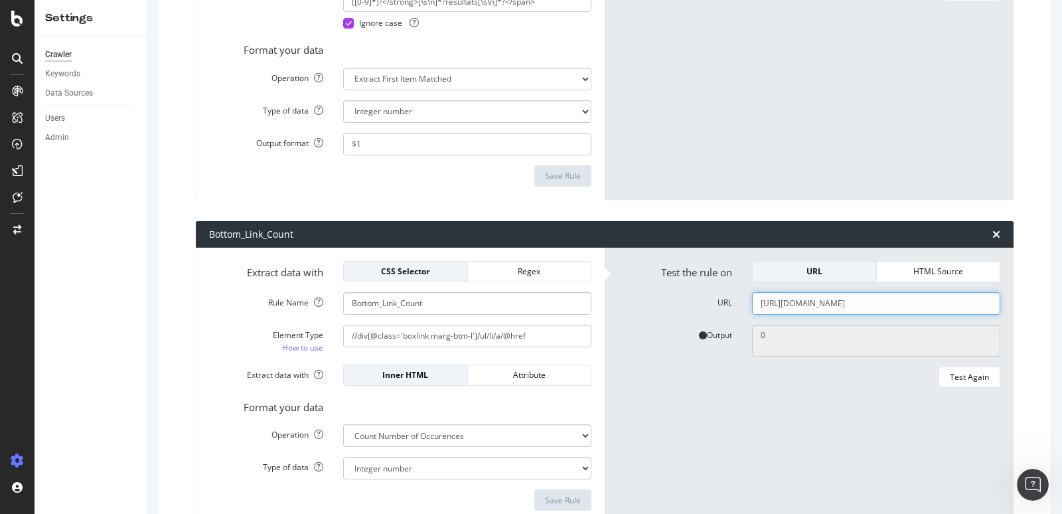
type input "https://www.pagesjaunes.fr/annuaire/rennes-35/restaurants"
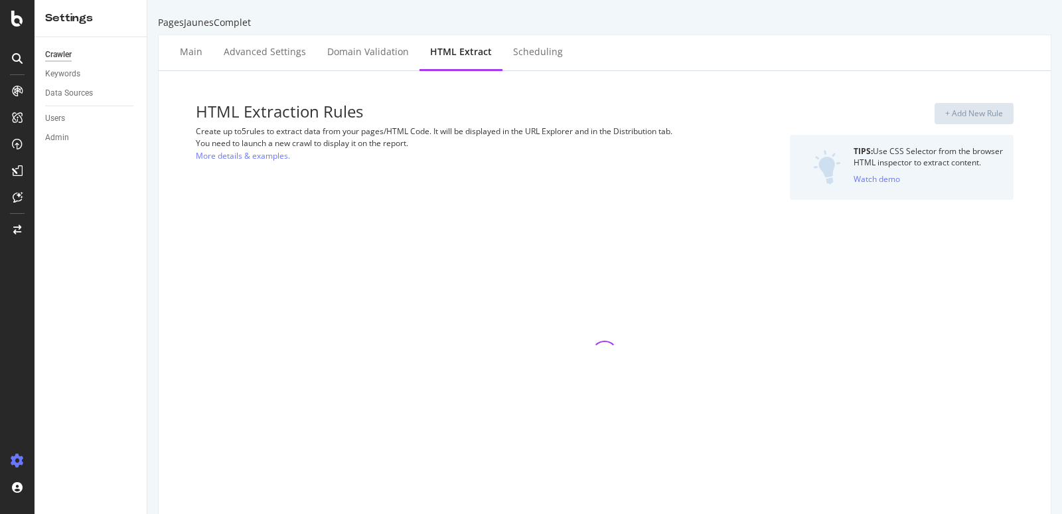
select select "i"
select select "count"
select select "exist"
select select "i"
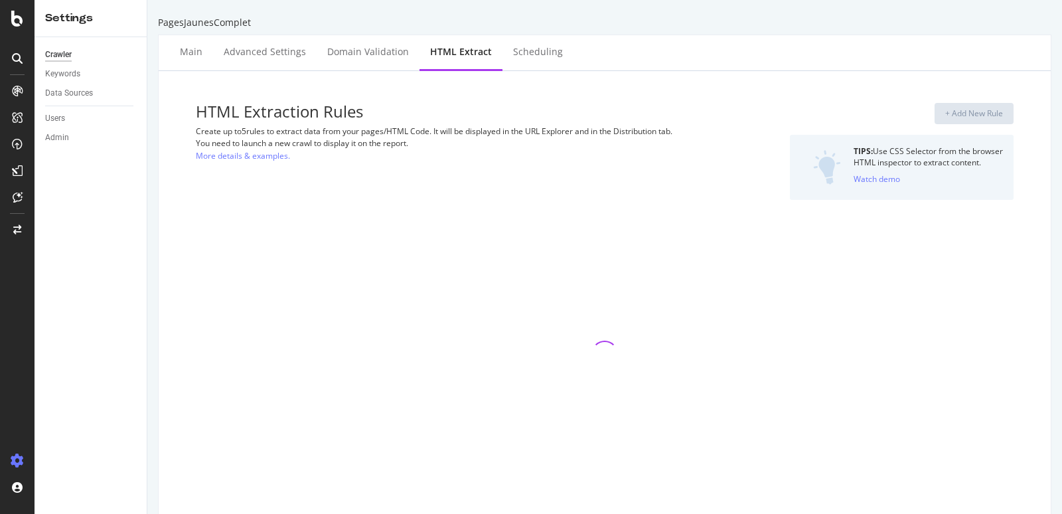
select select "i"
select select "count"
select select "i"
select select "exist"
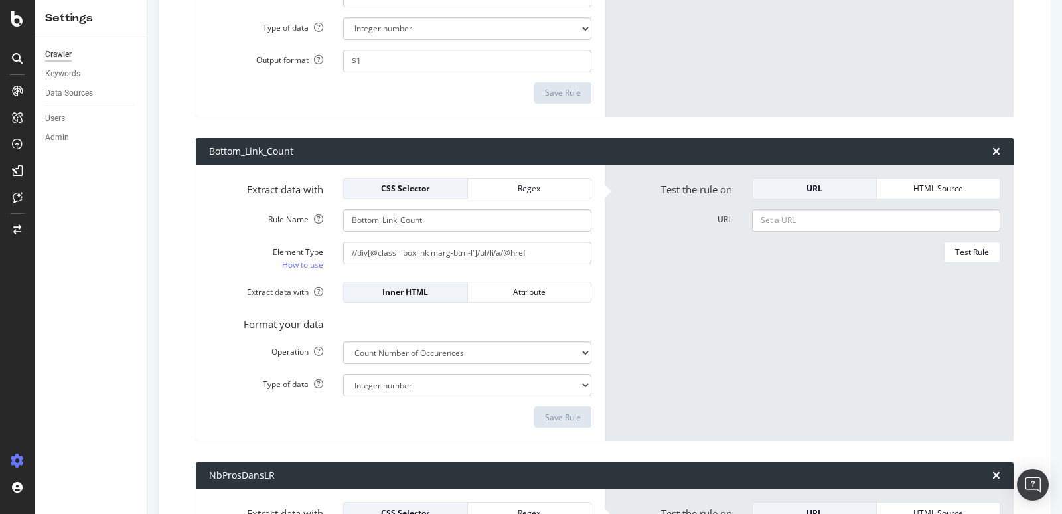
scroll to position [2795, 0]
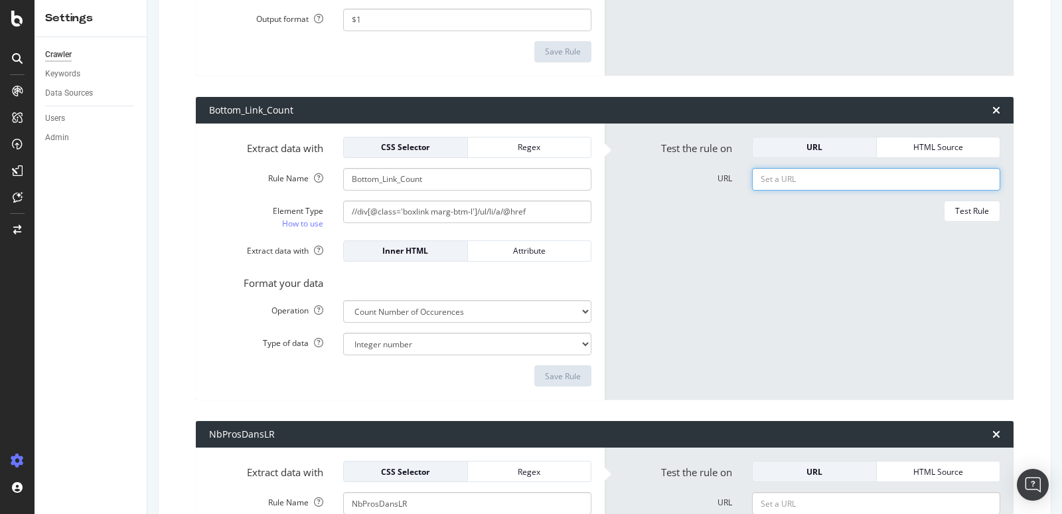
click at [807, 170] on input "URL" at bounding box center [876, 179] width 248 height 23
drag, startPoint x: 868, startPoint y: 175, endPoint x: 1003, endPoint y: 175, distance: 135.4
click at [1003, 175] on div "https://www.pagesjaunes.fr/pros/51540422" at bounding box center [876, 179] width 268 height 23
click at [979, 205] on div "Test Rule" at bounding box center [972, 210] width 34 height 11
click at [819, 212] on textarea "Bad HTTP code: 404" at bounding box center [876, 278] width 248 height 155
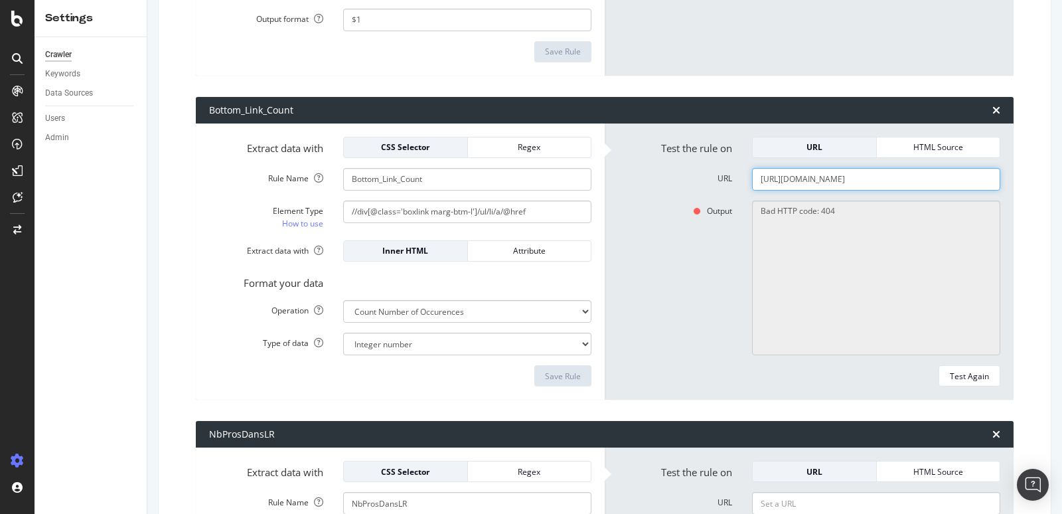
click at [880, 171] on input "https://www.pagesjaunes.fr/rennes-35/restaurants" at bounding box center [876, 179] width 248 height 23
type input "https://www.pagesjaunes.fr/annuaire/rennes-35/restaurants"
click at [891, 251] on textarea "Bad HTTP code: 404" at bounding box center [876, 278] width 248 height 155
click at [980, 370] on div "Test Again" at bounding box center [969, 375] width 39 height 11
type textarea "0"
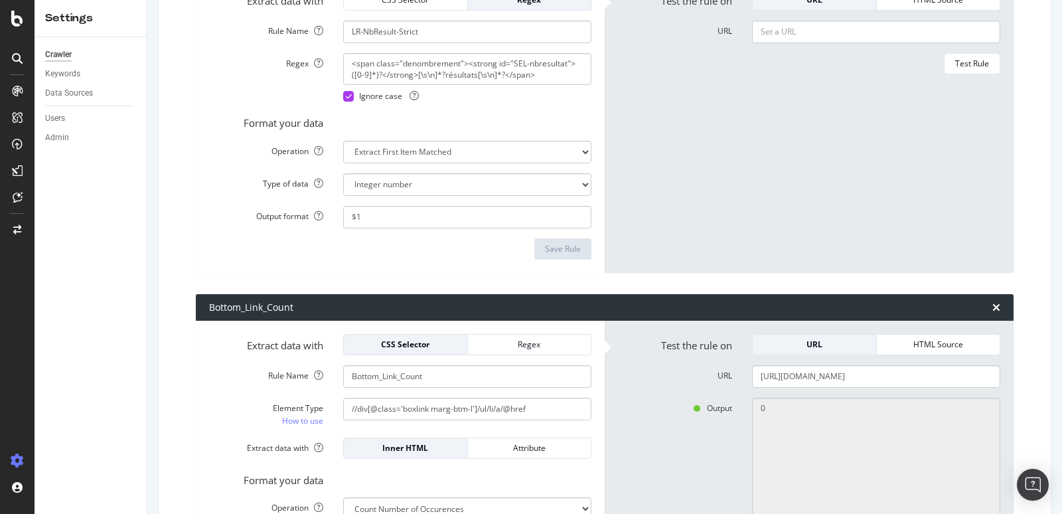
scroll to position [2193, 0]
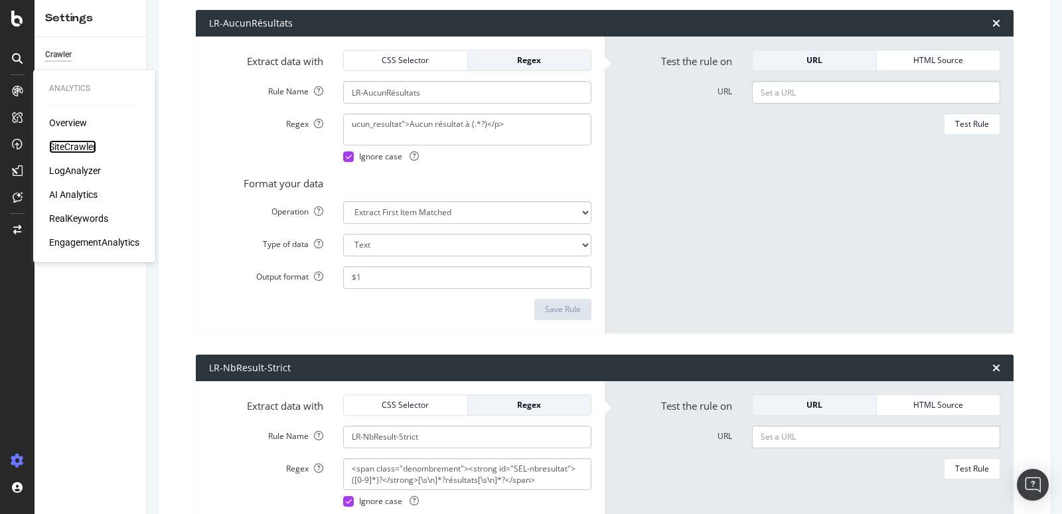
click at [79, 148] on div "SiteCrawler" at bounding box center [72, 146] width 47 height 13
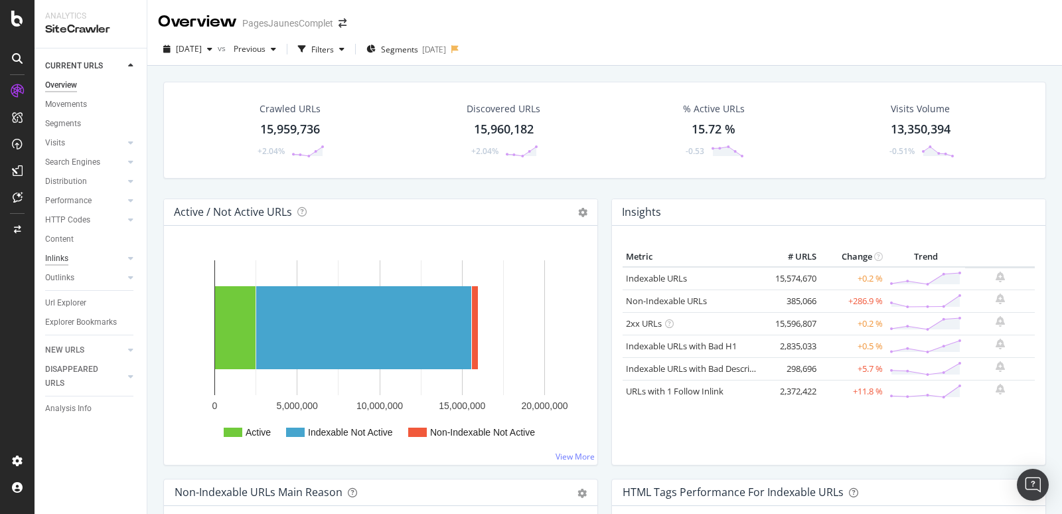
click at [67, 261] on div "Inlinks" at bounding box center [56, 259] width 23 height 14
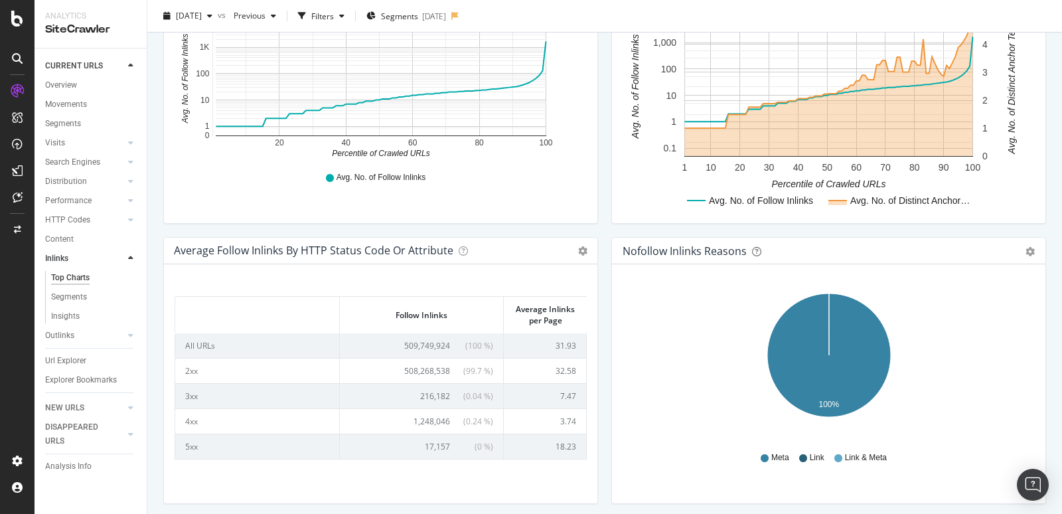
scroll to position [546, 0]
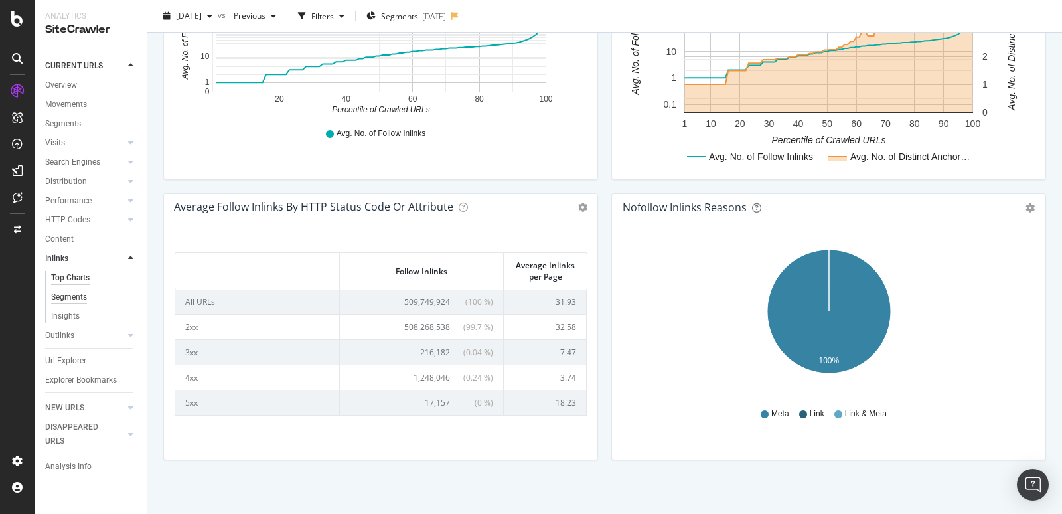
click at [76, 296] on div "Segments" at bounding box center [69, 297] width 36 height 14
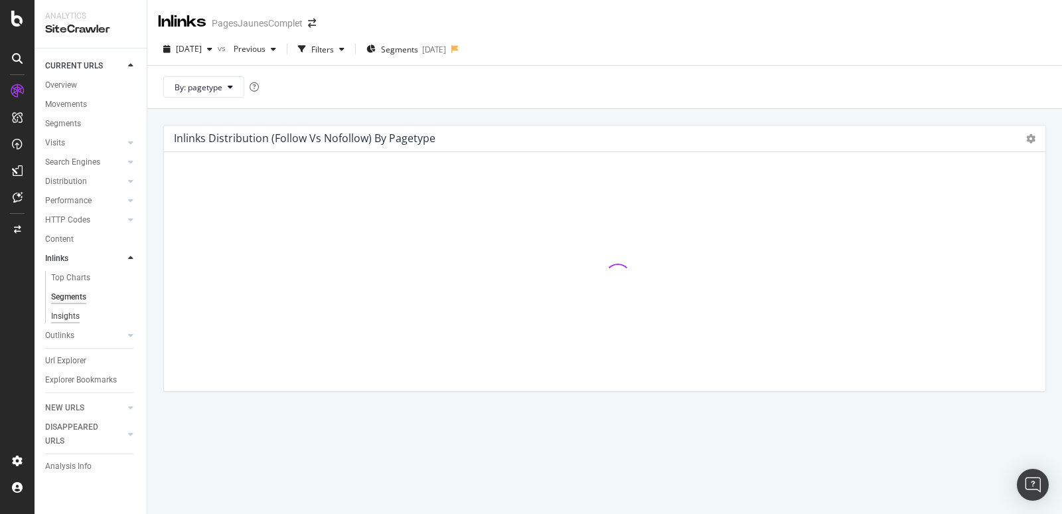
click at [61, 314] on div "Insights" at bounding box center [65, 316] width 29 height 14
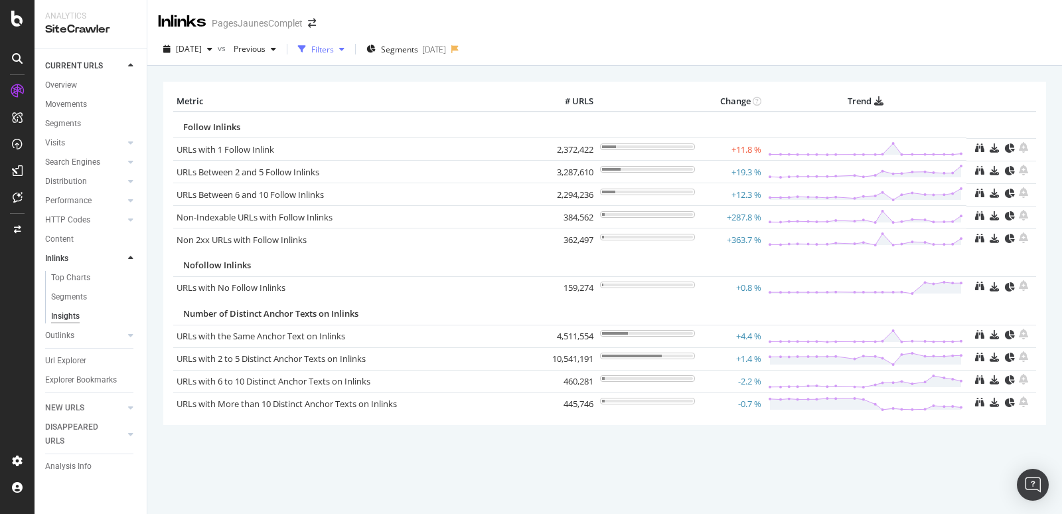
click at [334, 51] on div "Filters" at bounding box center [322, 49] width 23 height 11
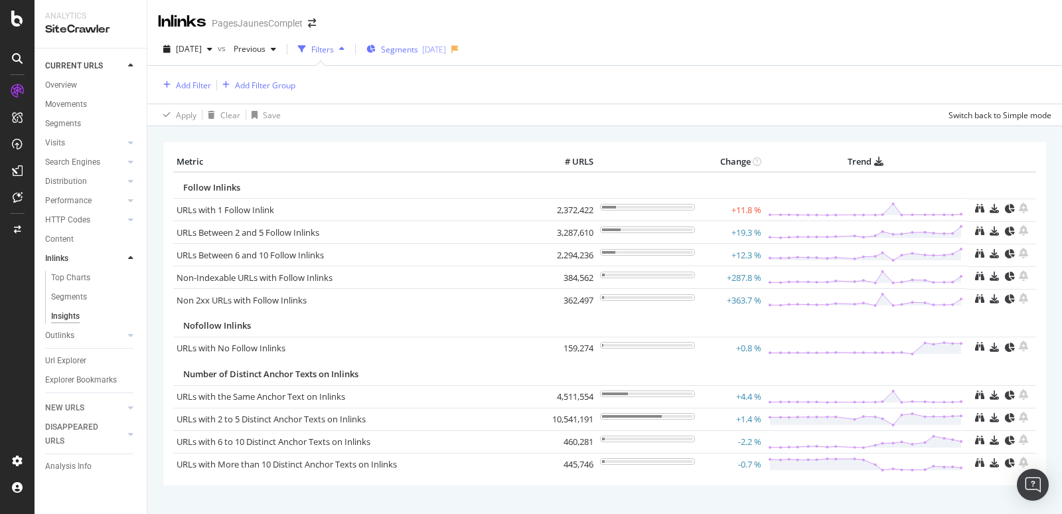
click at [423, 41] on div "Segments 2024-02-26" at bounding box center [406, 49] width 80 height 20
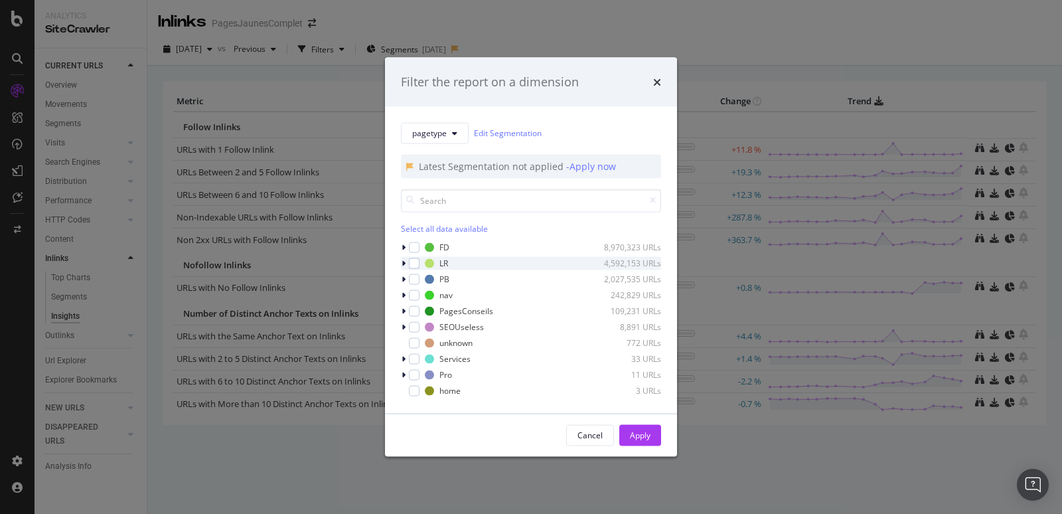
click at [407, 261] on div "modal" at bounding box center [405, 262] width 8 height 13
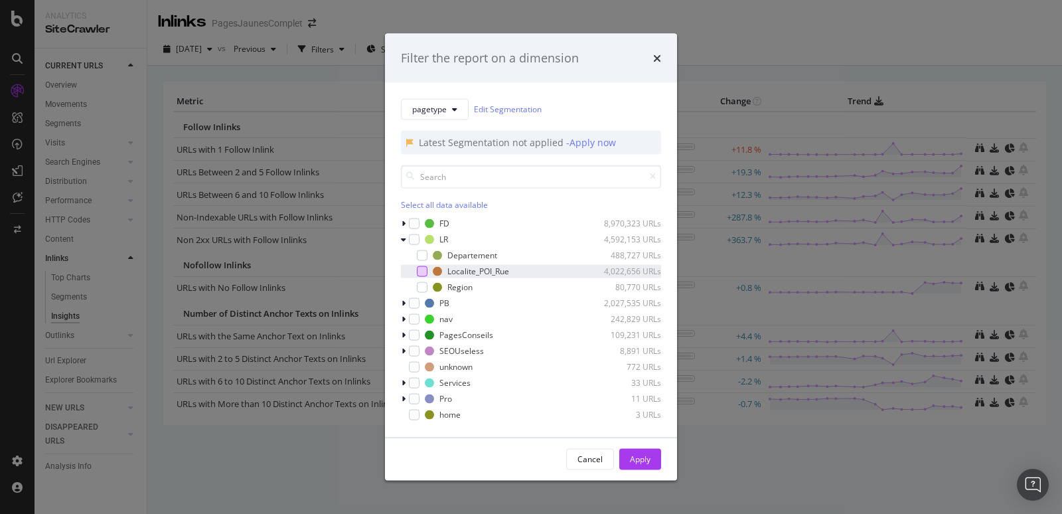
click at [423, 273] on div "modal" at bounding box center [422, 271] width 11 height 11
click at [627, 452] on button "Apply" at bounding box center [640, 458] width 42 height 21
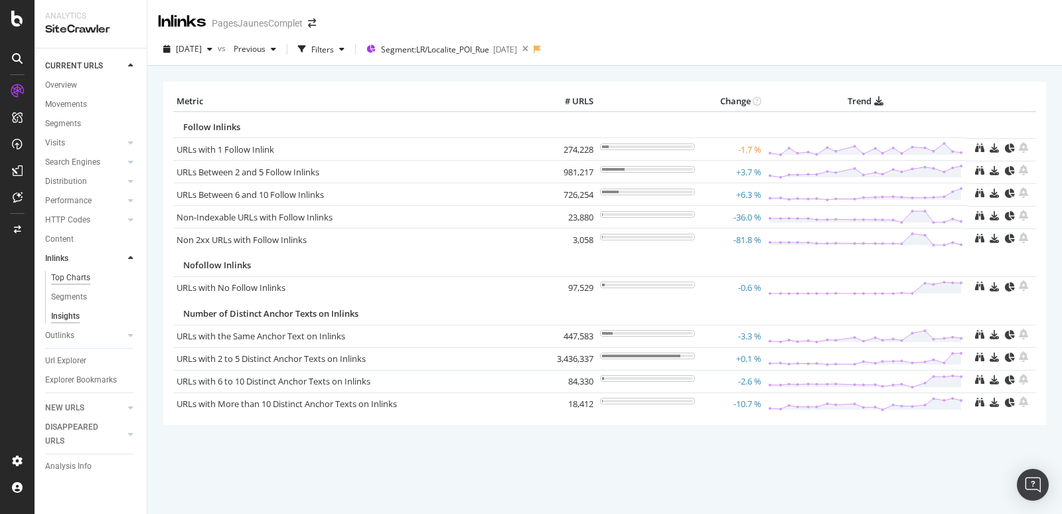
click at [64, 280] on div "Top Charts" at bounding box center [70, 278] width 39 height 14
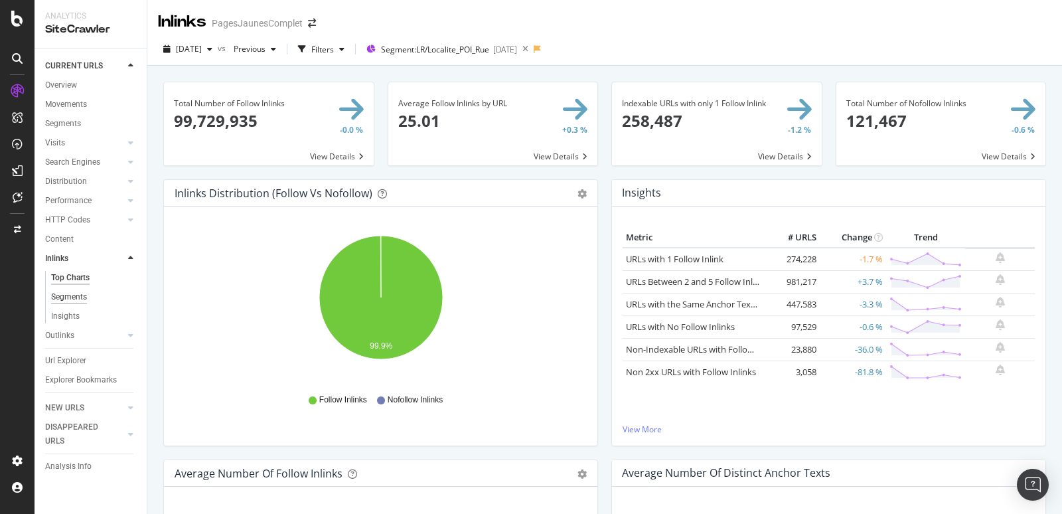
click at [66, 297] on div "Segments" at bounding box center [69, 297] width 36 height 14
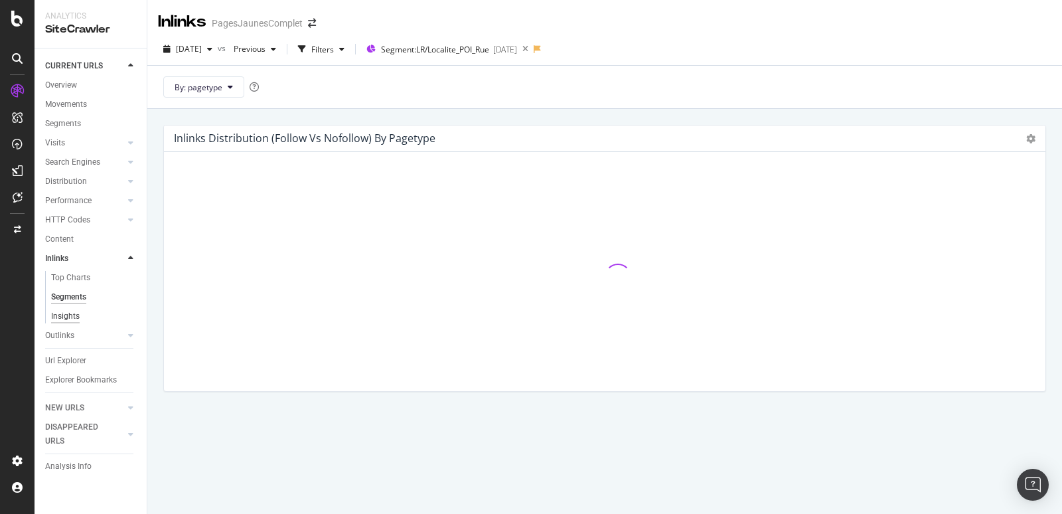
click at [68, 320] on div "Insights" at bounding box center [65, 316] width 29 height 14
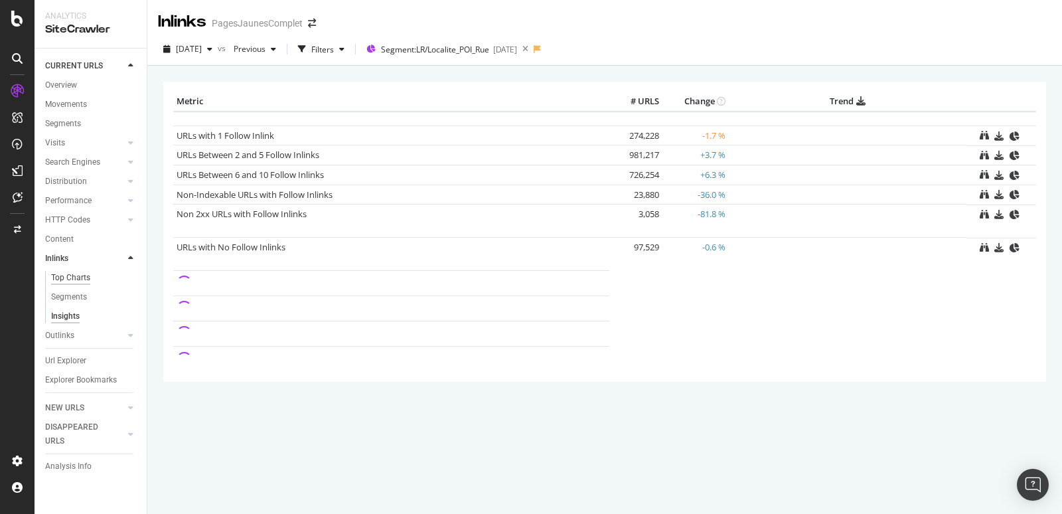
click at [73, 280] on div "Top Charts" at bounding box center [70, 278] width 39 height 14
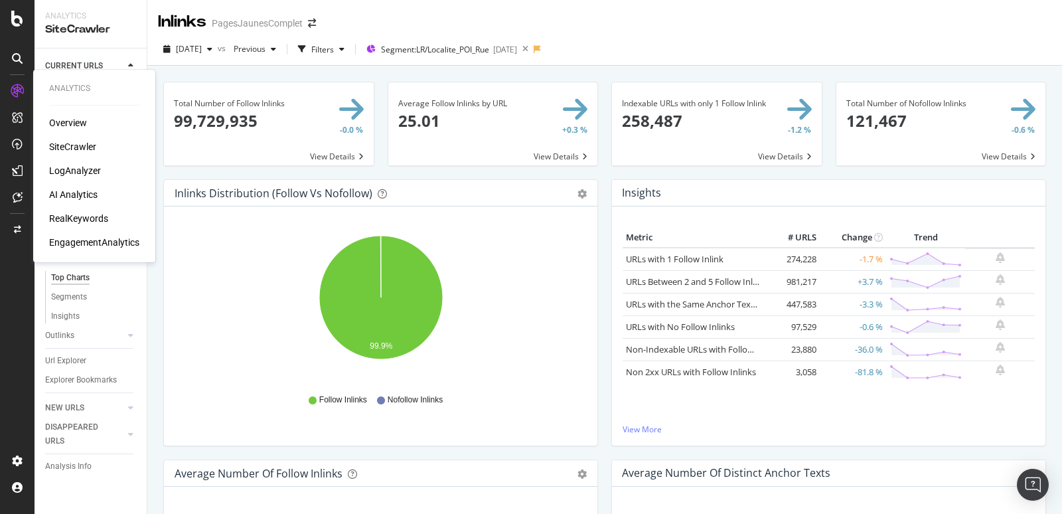
click at [67, 152] on div "SiteCrawler" at bounding box center [72, 146] width 47 height 13
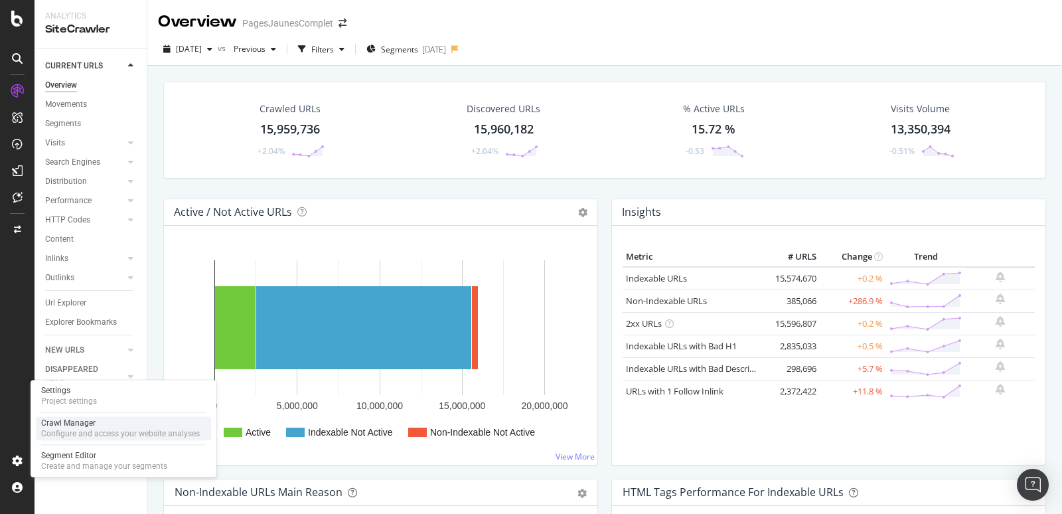
click at [57, 436] on div "Configure and access your website analyses" at bounding box center [120, 433] width 159 height 11
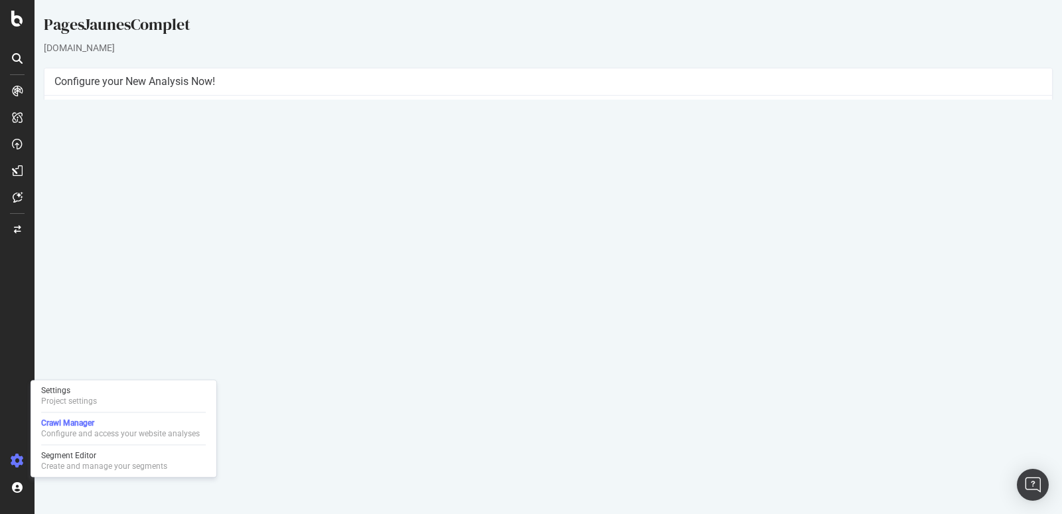
click at [586, 307] on link "Settings" at bounding box center [592, 307] width 30 height 11
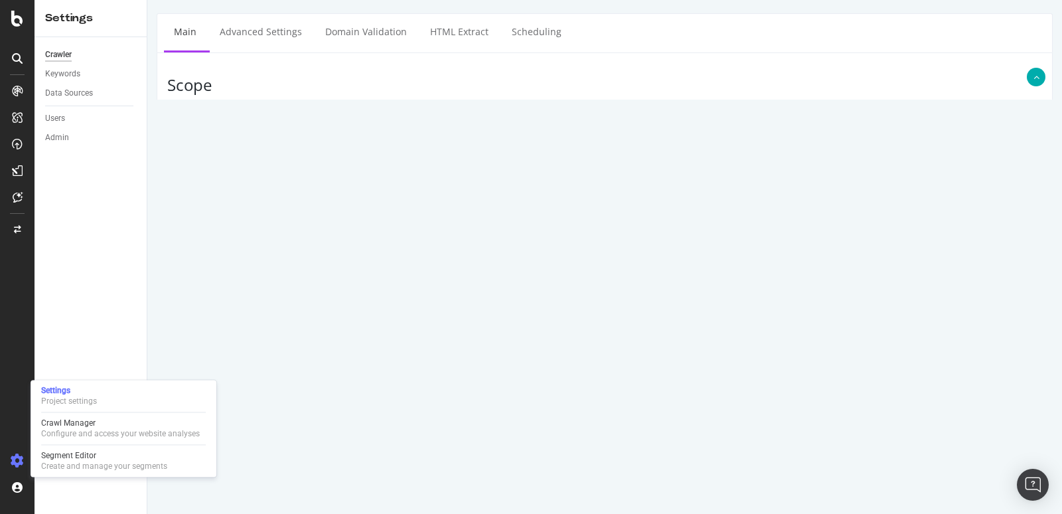
scroll to position [148, 0]
click at [268, 31] on link "Advanced Settings" at bounding box center [261, 31] width 102 height 37
